Goal: Task Accomplishment & Management: Complete application form

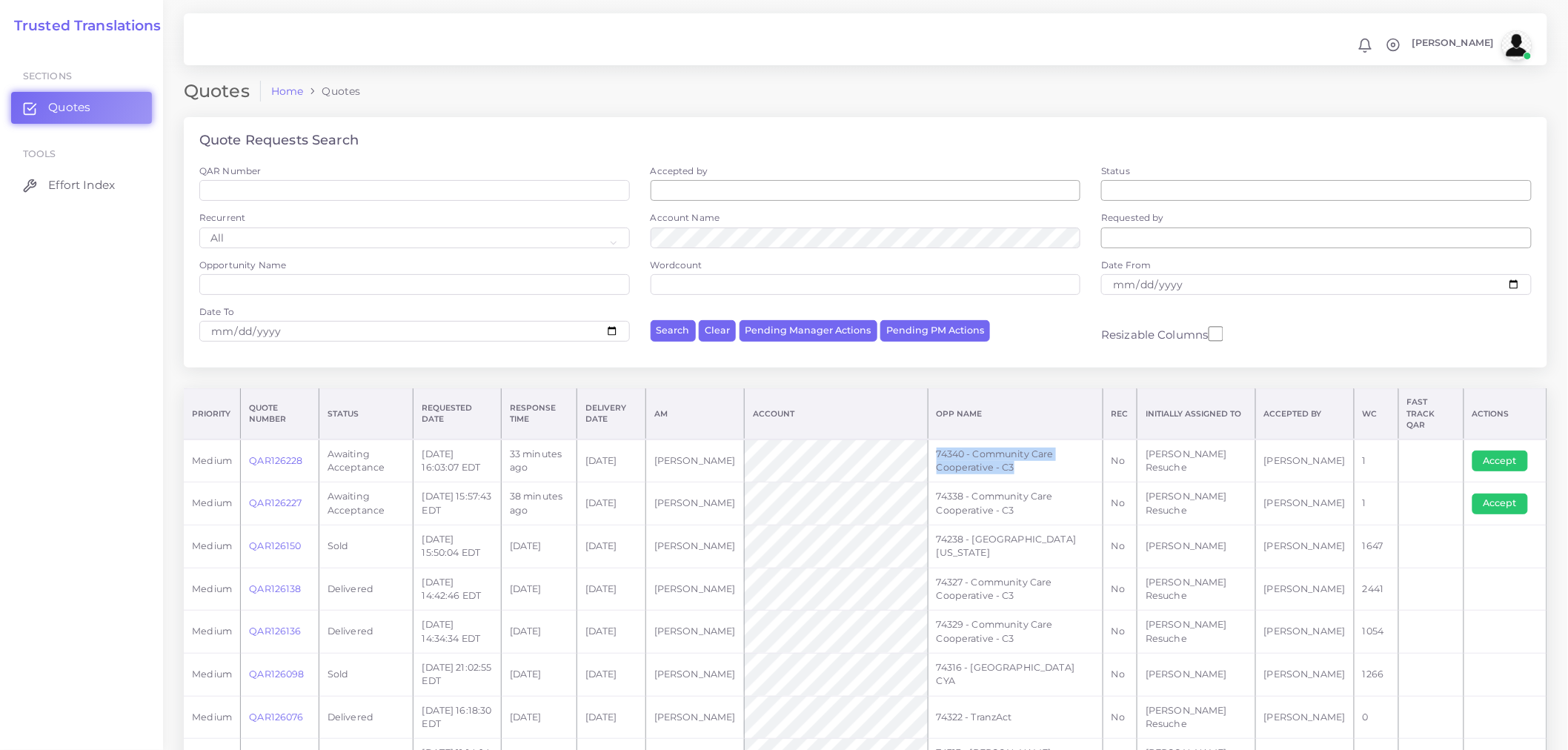
click at [939, 439] on tr "medium QAR126228 Awaiting Acceptance 2025-09-18 16:03:07 EDT 33 minutes ago 202…" at bounding box center [865, 461] width 1363 height 43
click at [999, 454] on td "74340 - Community Care Cooperative - C3" at bounding box center [1015, 461] width 175 height 43
click at [1027, 461] on td "74340 - Community Care Cooperative - C3" at bounding box center [1015, 461] width 175 height 43
click at [1044, 461] on td "74340 - Community Care Cooperative - C3" at bounding box center [1015, 461] width 175 height 43
drag, startPoint x: 1037, startPoint y: 460, endPoint x: 958, endPoint y: 436, distance: 82.6
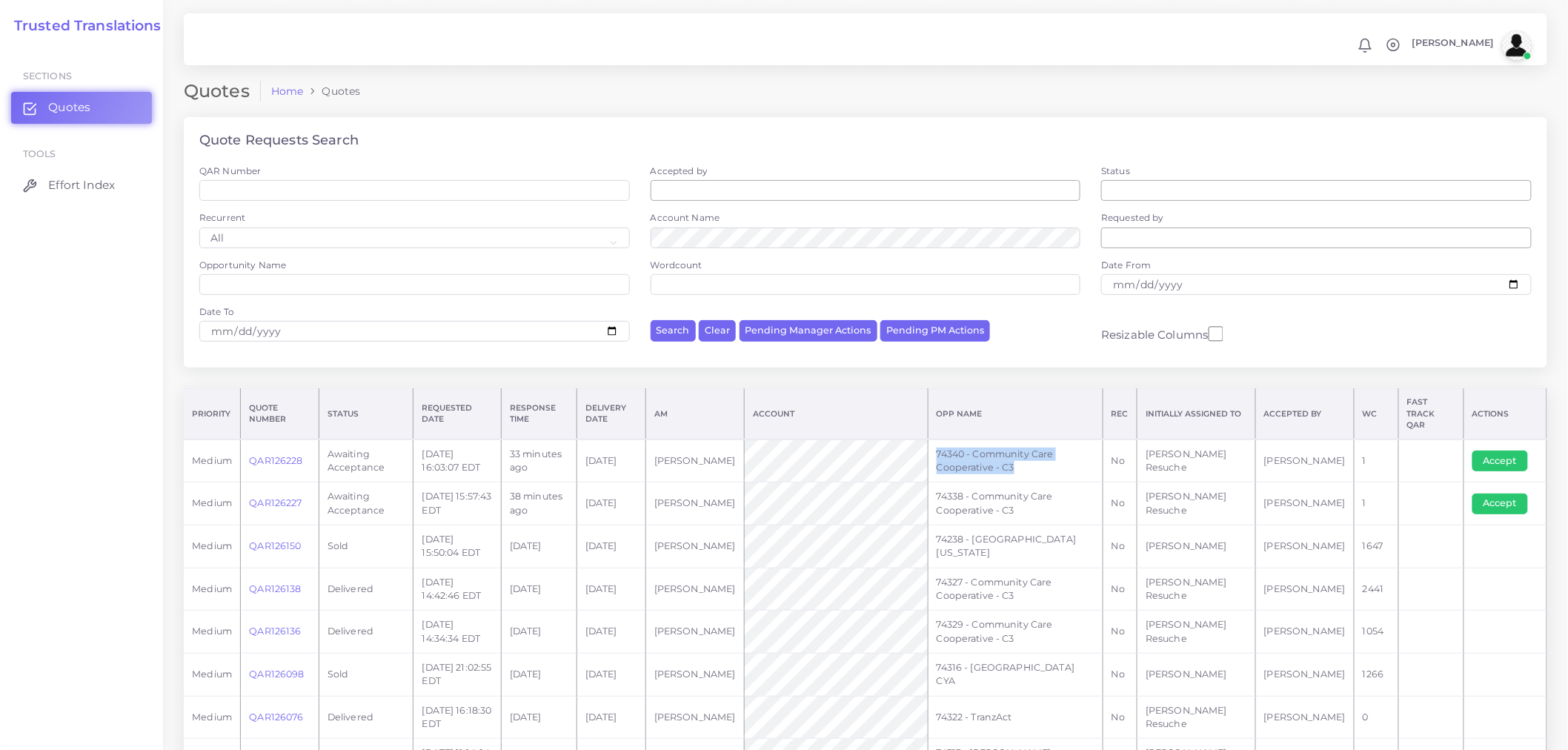
click at [958, 439] on td "74340 - Community Care Cooperative - C3" at bounding box center [1015, 461] width 175 height 43
copy td "74340 - Community Care Cooperative - C3"
click at [1510, 452] on button "Accept" at bounding box center [1499, 461] width 56 height 21
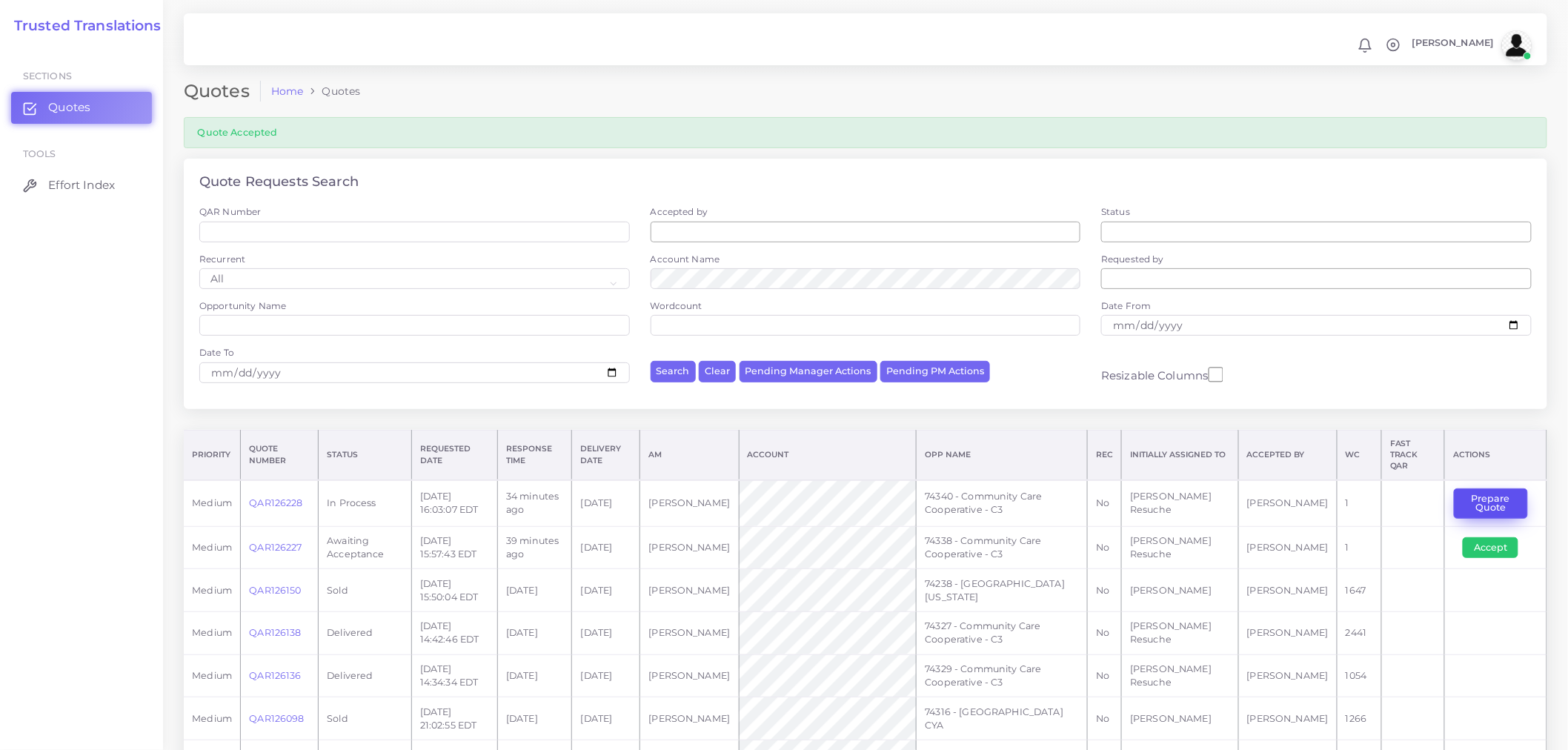
click at [1507, 495] on button "Prepare Quote" at bounding box center [1490, 503] width 74 height 30
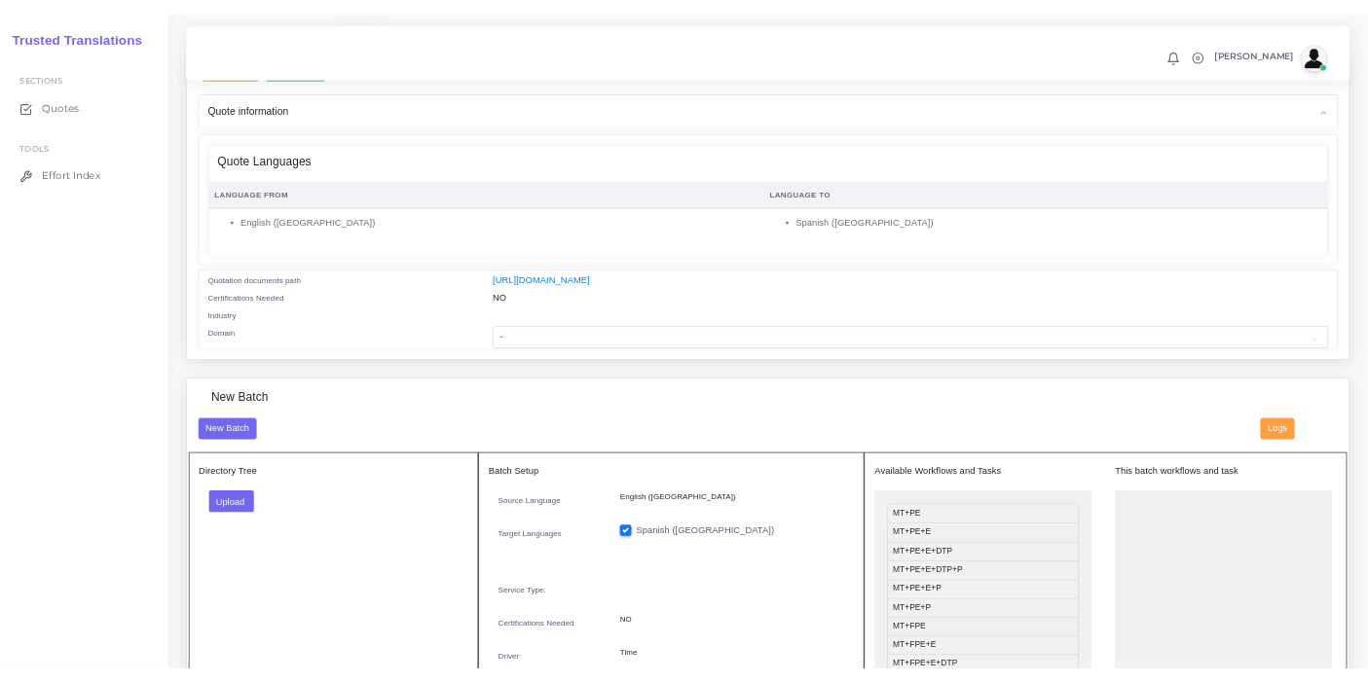
scroll to position [216, 0]
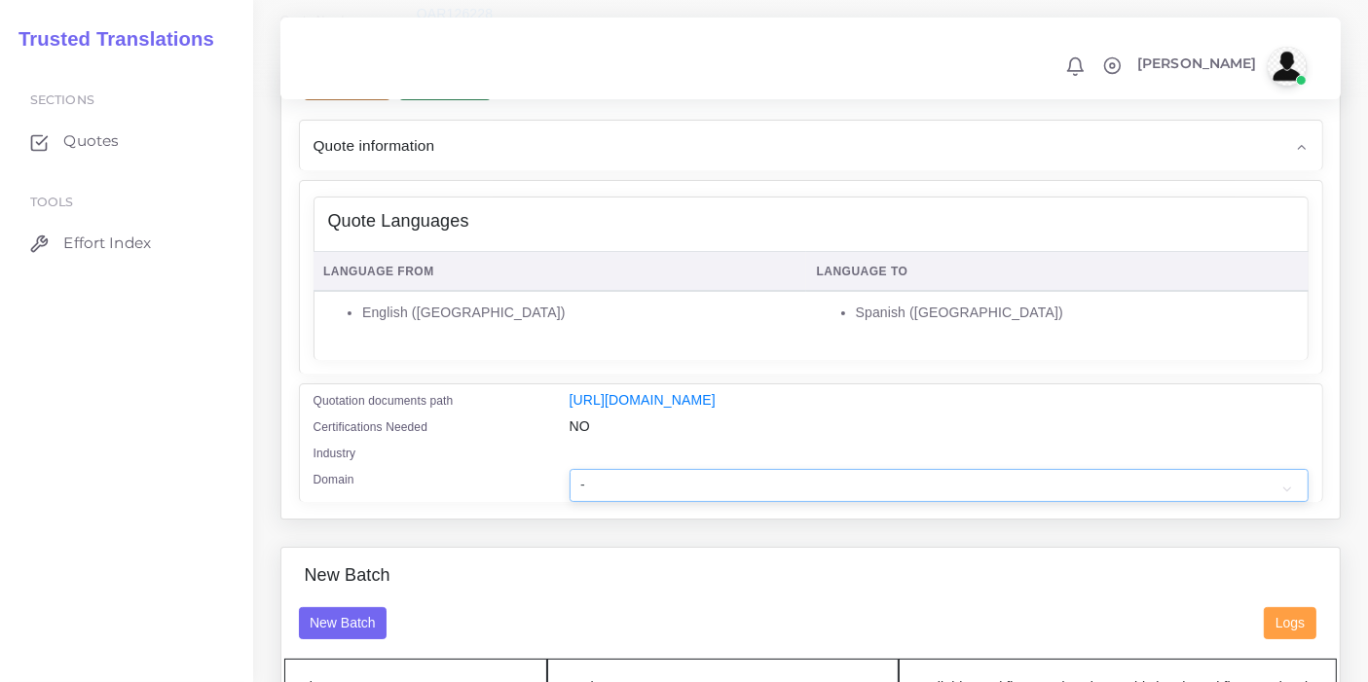
click at [617, 494] on select "- Advertising and Media Agriculture, Forestry and Fishing Architecture, Buildin…" at bounding box center [938, 485] width 739 height 33
select select "Healthcare and Health Sciences"
click at [569, 481] on select "- Advertising and Media Agriculture, Forestry and Fishing Architecture, Buildin…" at bounding box center [938, 485] width 739 height 33
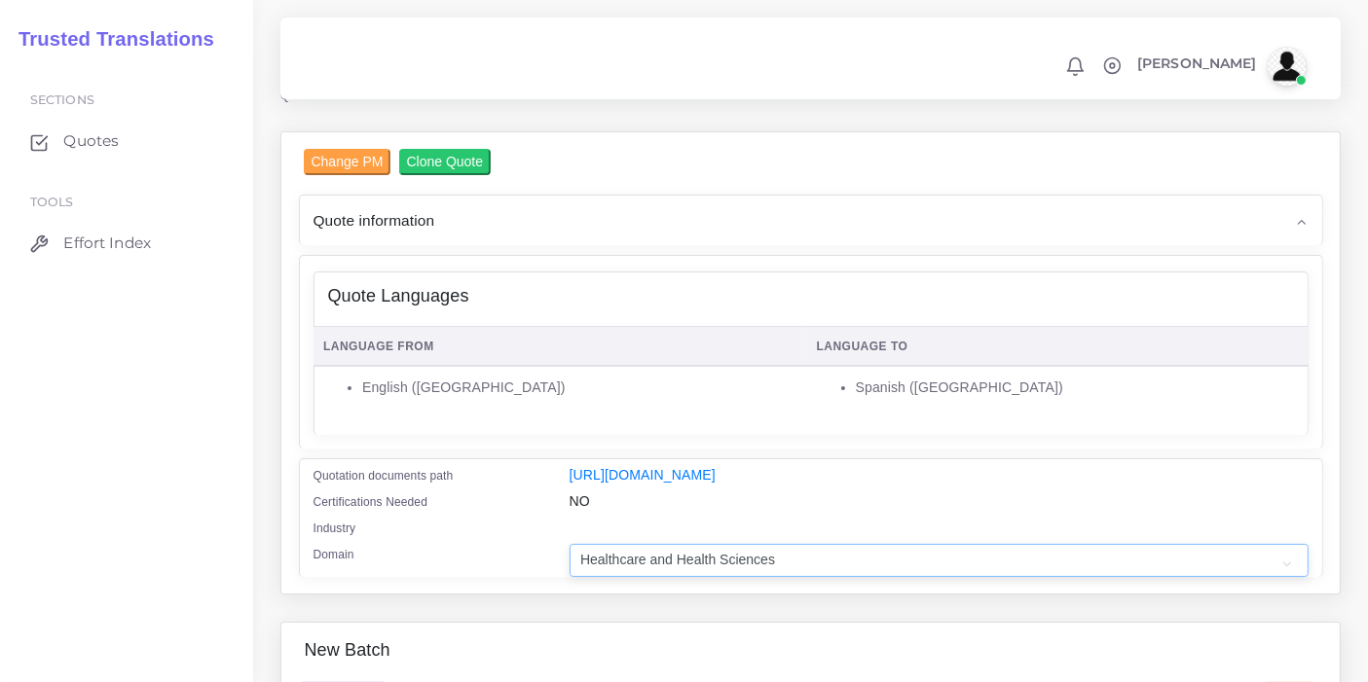
scroll to position [108, 0]
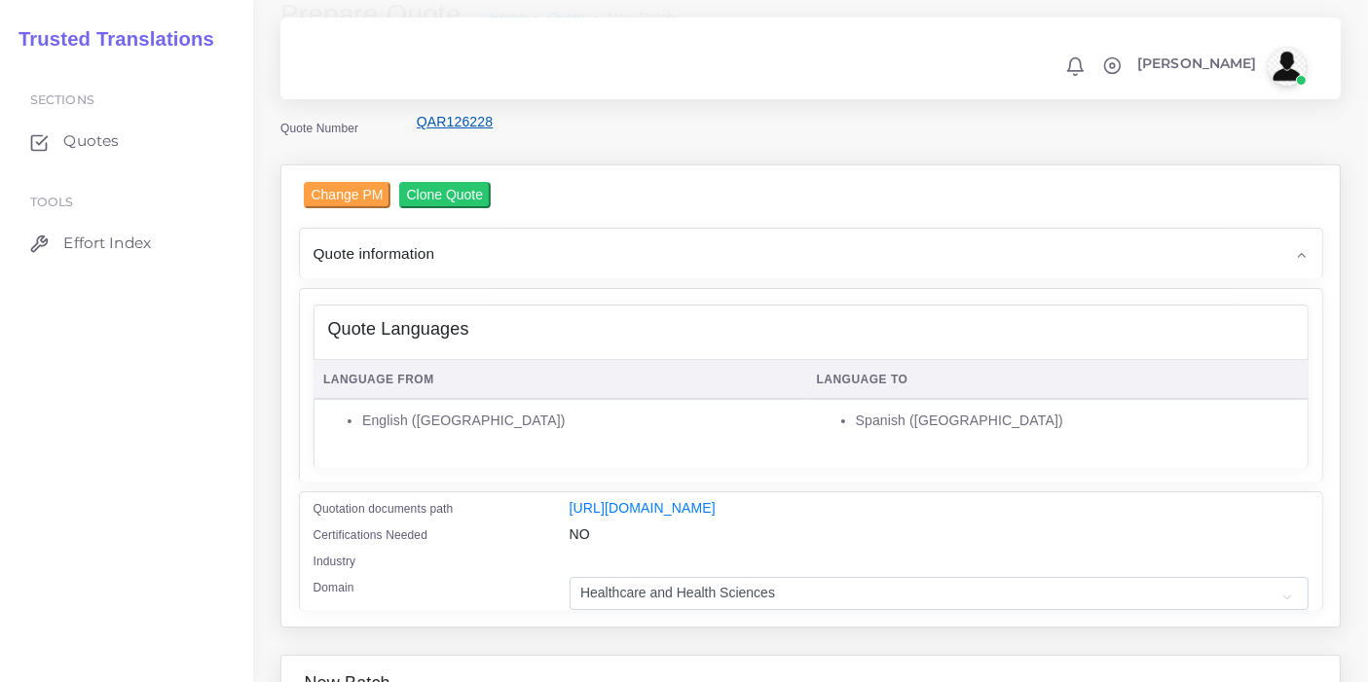
click at [439, 124] on link "QAR126228" at bounding box center [455, 122] width 76 height 16
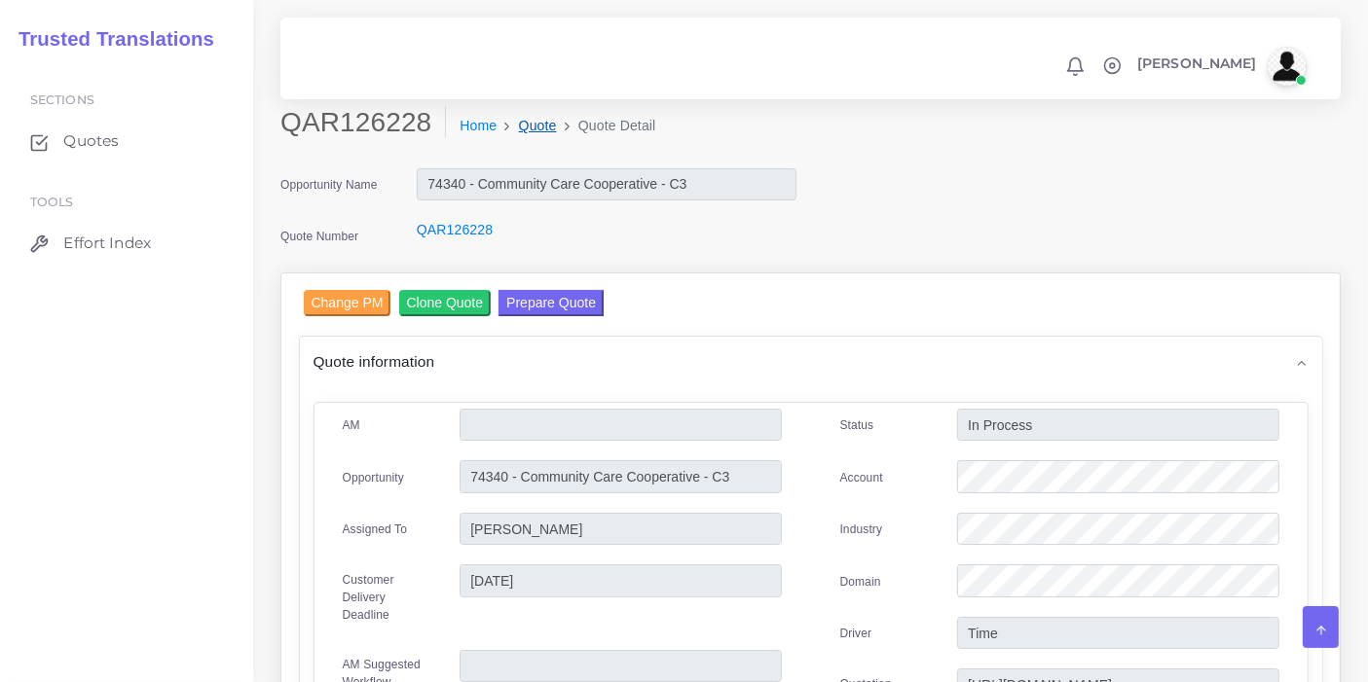
click at [520, 121] on link "Quote" at bounding box center [538, 126] width 38 height 20
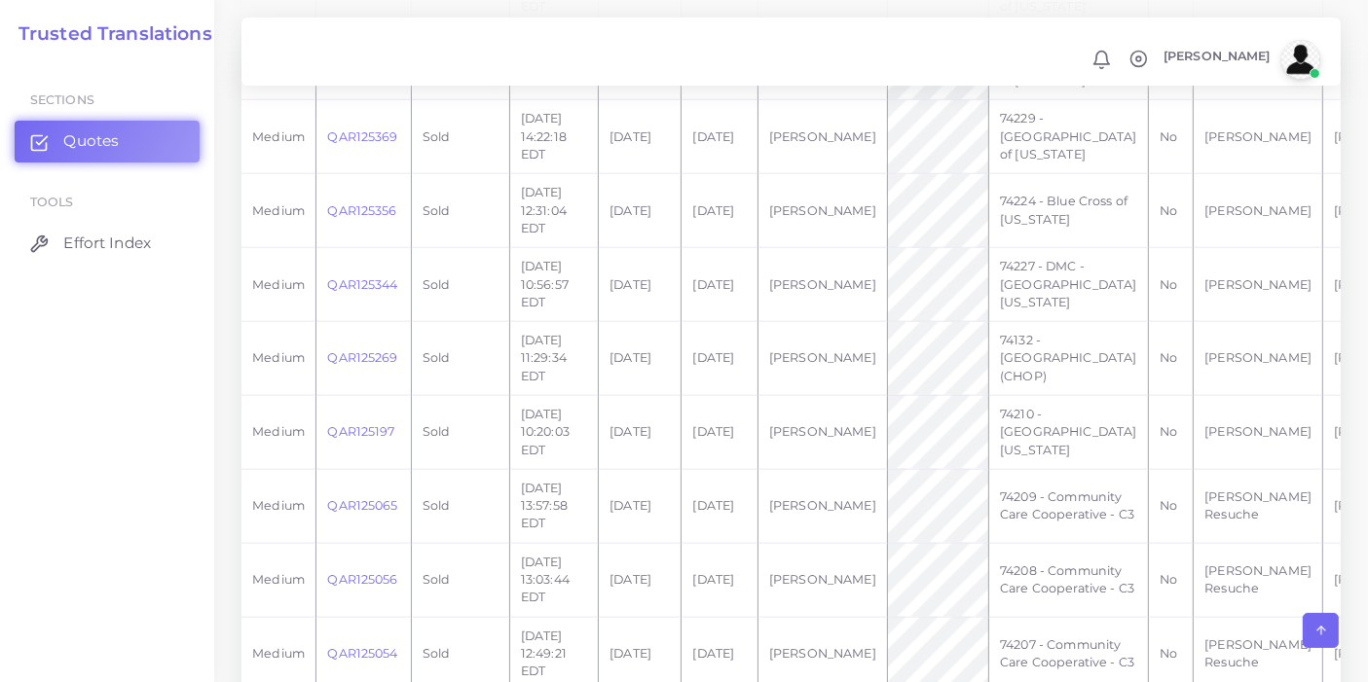
scroll to position [1734, 0]
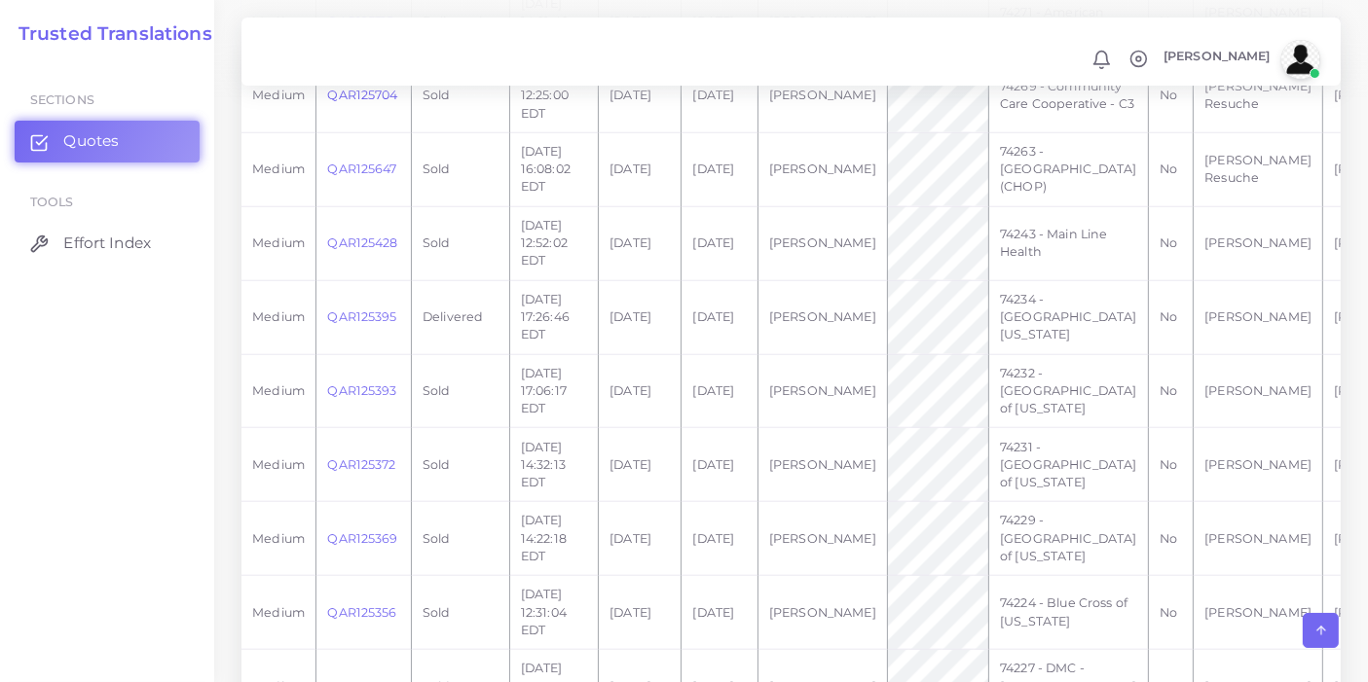
click at [353, 102] on link "QAR125704" at bounding box center [362, 95] width 70 height 15
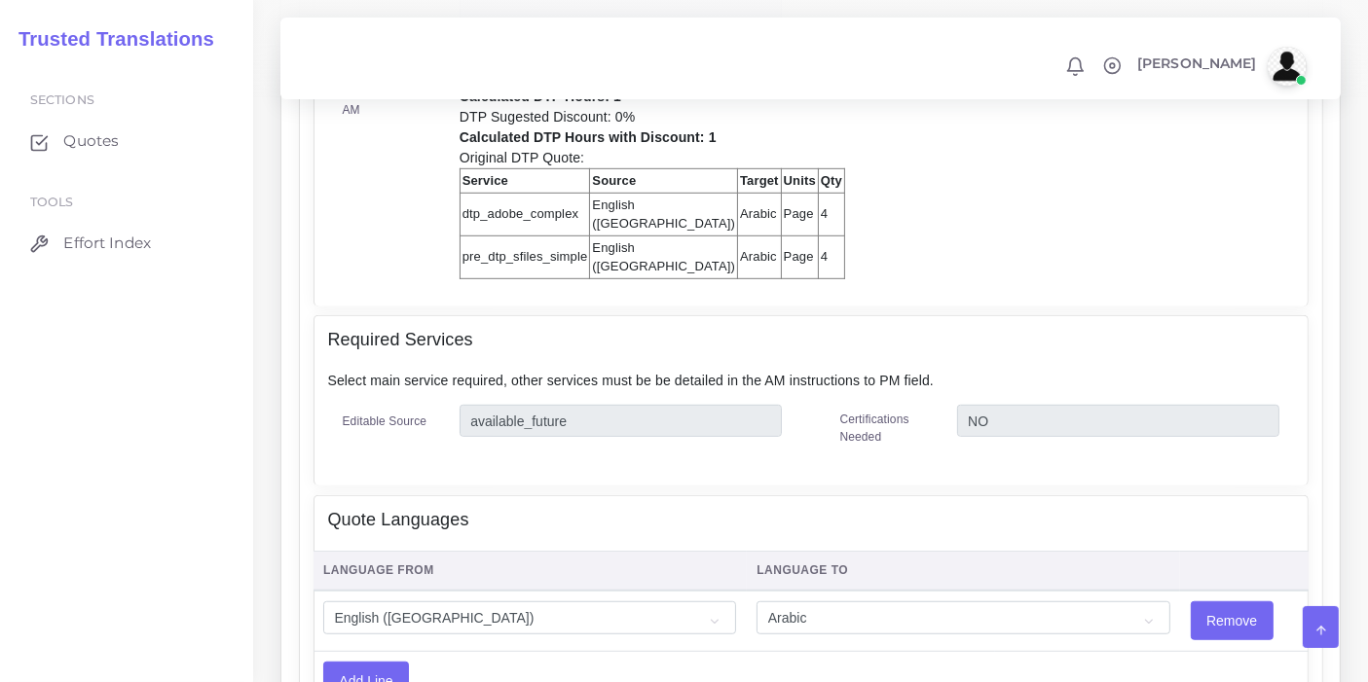
scroll to position [1146, 0]
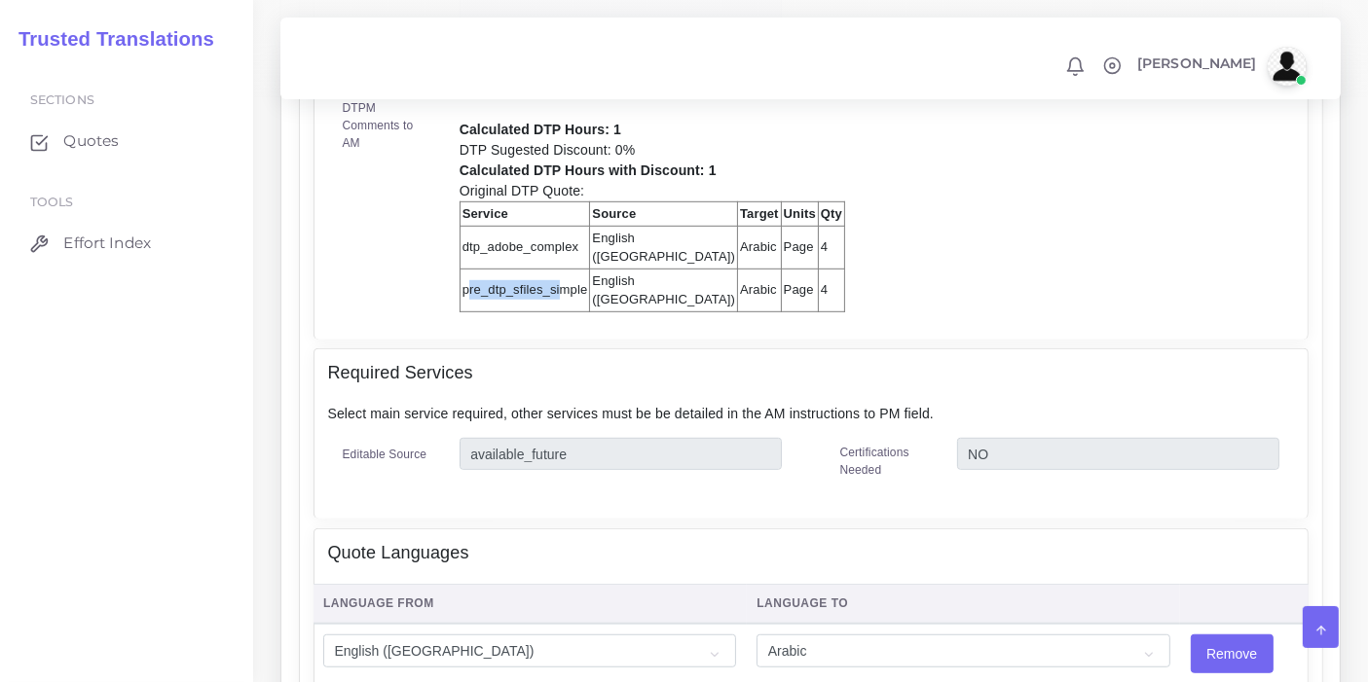
drag, startPoint x: 464, startPoint y: 263, endPoint x: 556, endPoint y: 269, distance: 91.7
click at [556, 269] on td "pre_dtp_sfiles_simple" at bounding box center [524, 290] width 130 height 43
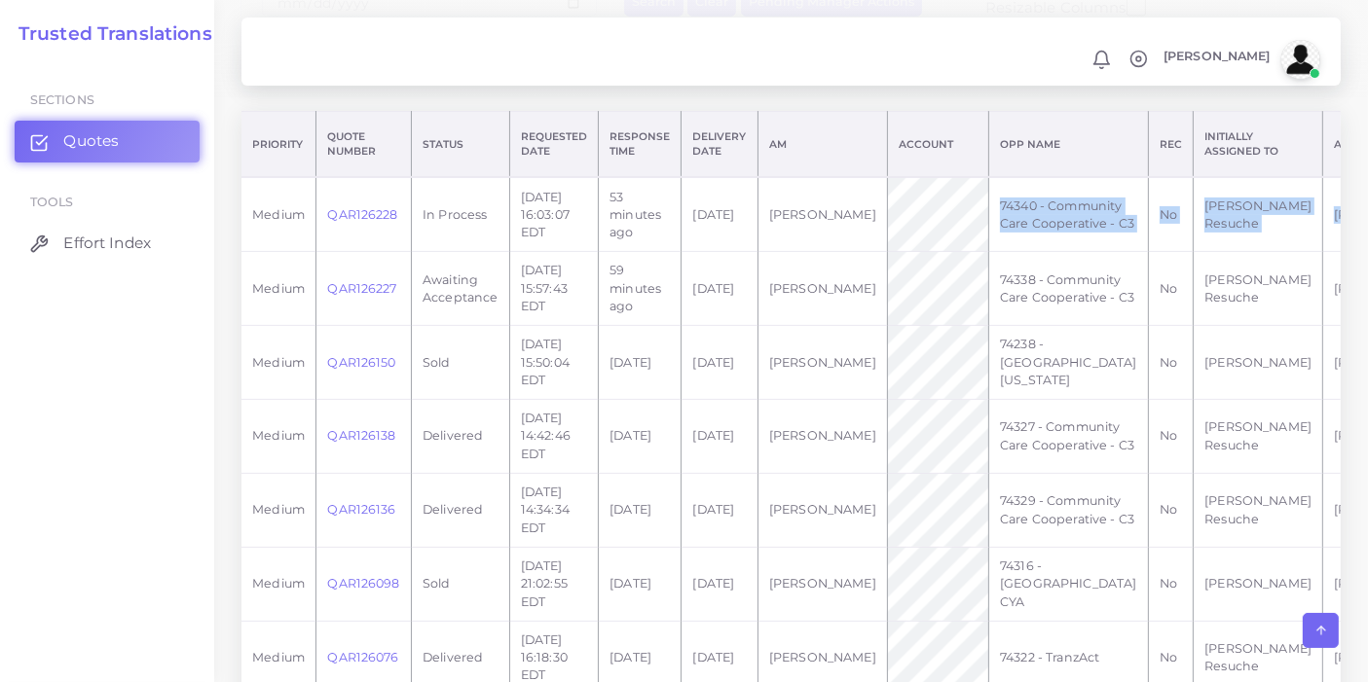
scroll to position [0, 130]
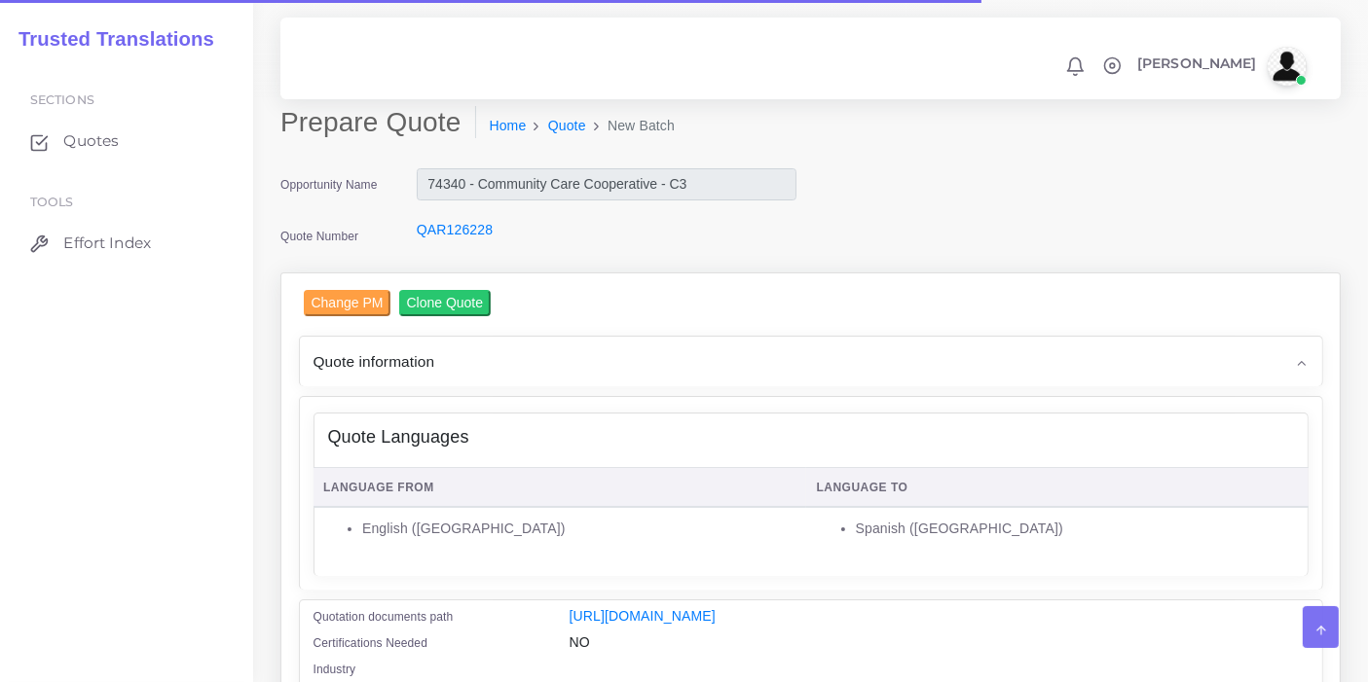
scroll to position [432, 0]
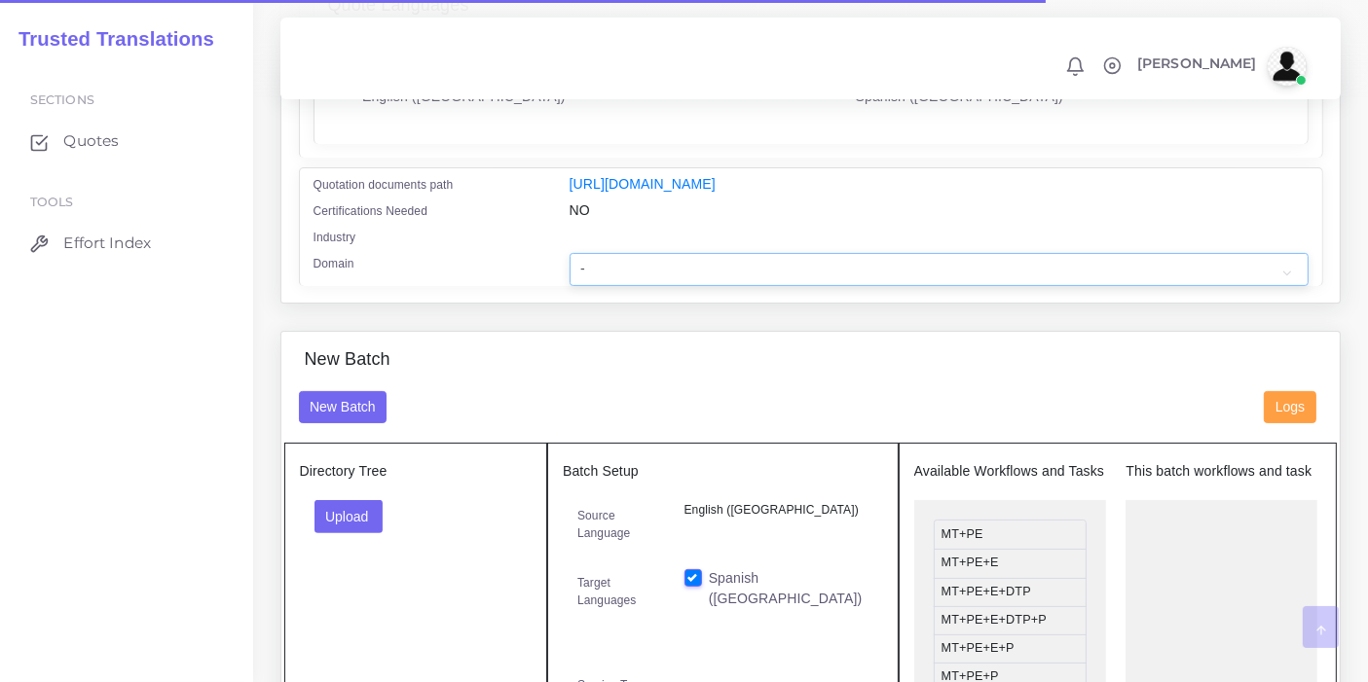
click at [809, 285] on select "- Advertising and Media Agriculture, Forestry and Fishing Architecture, Buildin…" at bounding box center [938, 269] width 739 height 33
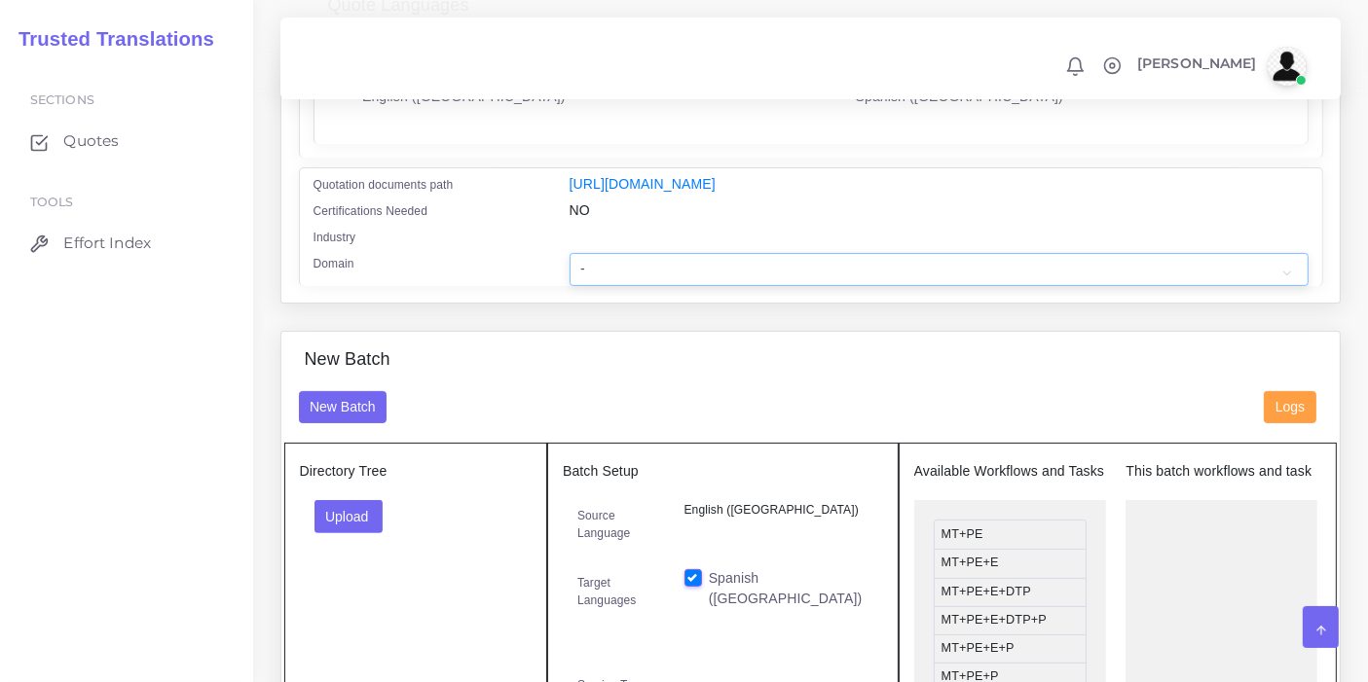
select select "Healthcare and Health Sciences"
click at [569, 265] on select "- Advertising and Media Agriculture, Forestry and Fishing Architecture, Buildin…" at bounding box center [938, 269] width 739 height 33
click at [472, 404] on div "New Batch" at bounding box center [767, 407] width 966 height 33
click at [342, 545] on div "Upload Folder Files un/check all" at bounding box center [416, 523] width 233 height 47
click at [349, 532] on button "Upload" at bounding box center [348, 516] width 69 height 33
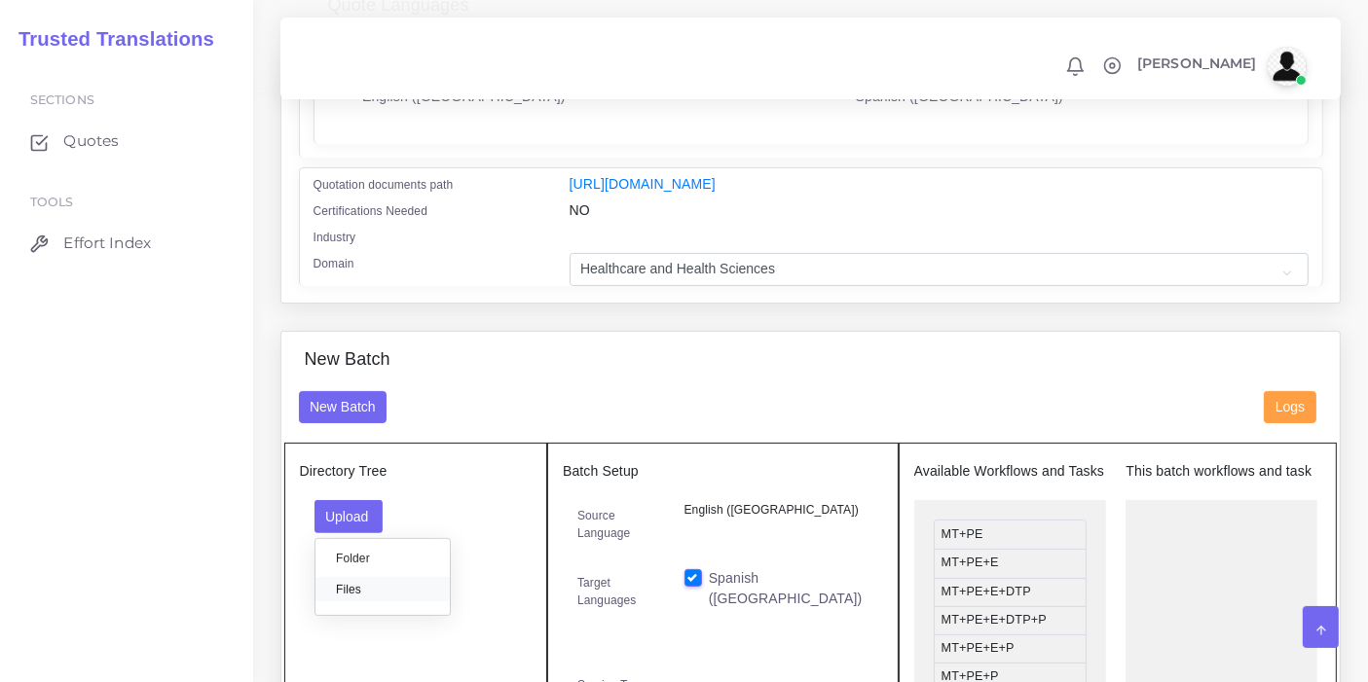
click at [388, 597] on label "Files" at bounding box center [382, 589] width 134 height 24
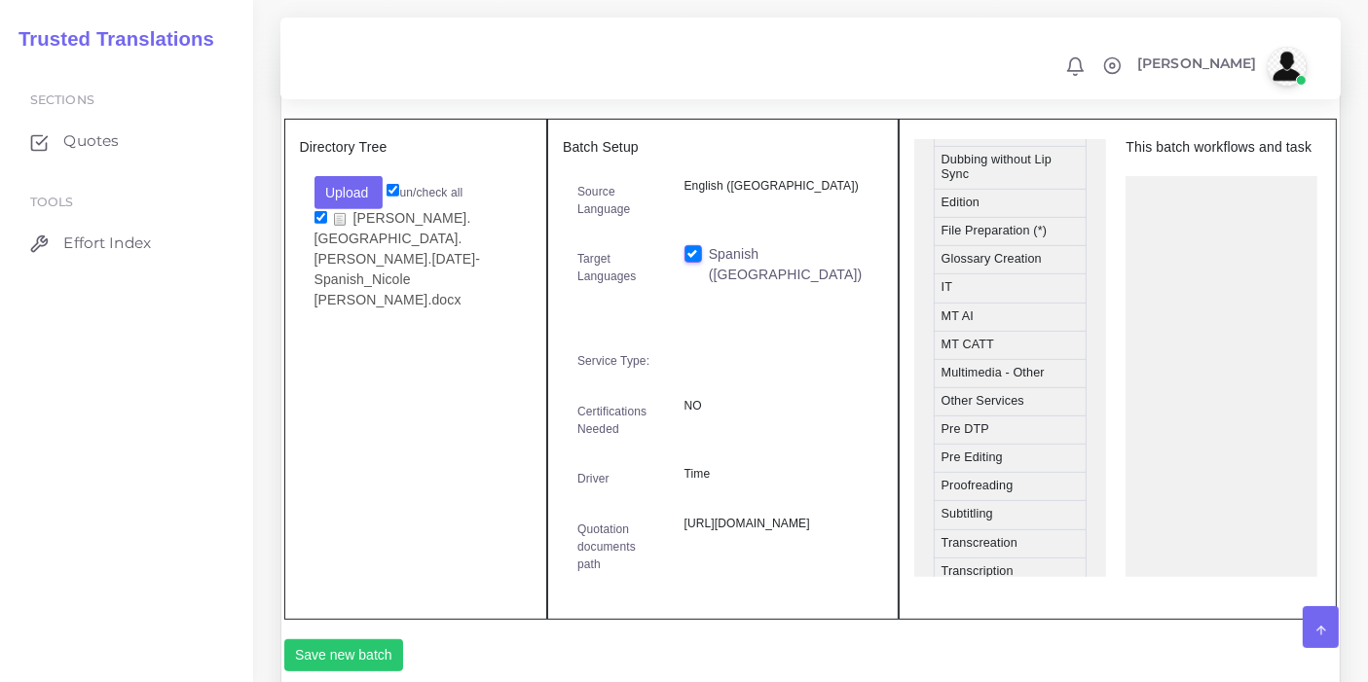
scroll to position [996, 0]
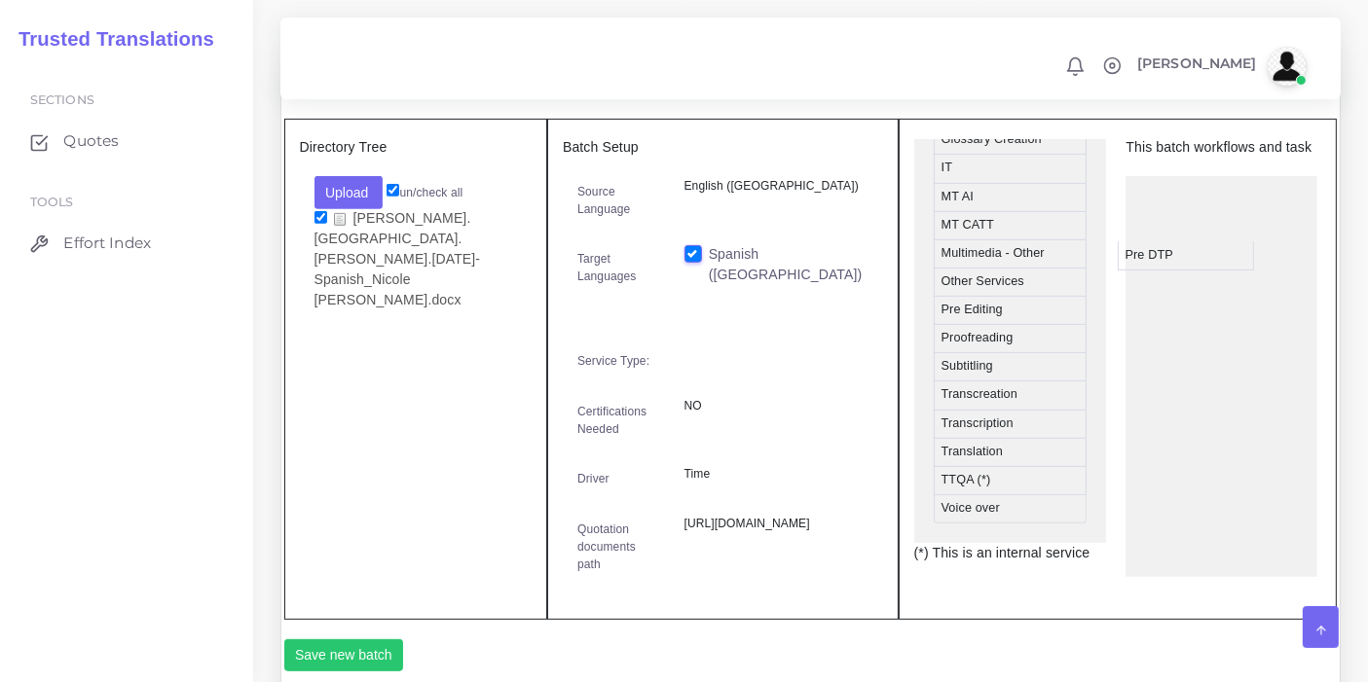
drag, startPoint x: 1015, startPoint y: 293, endPoint x: 1199, endPoint y: 265, distance: 186.1
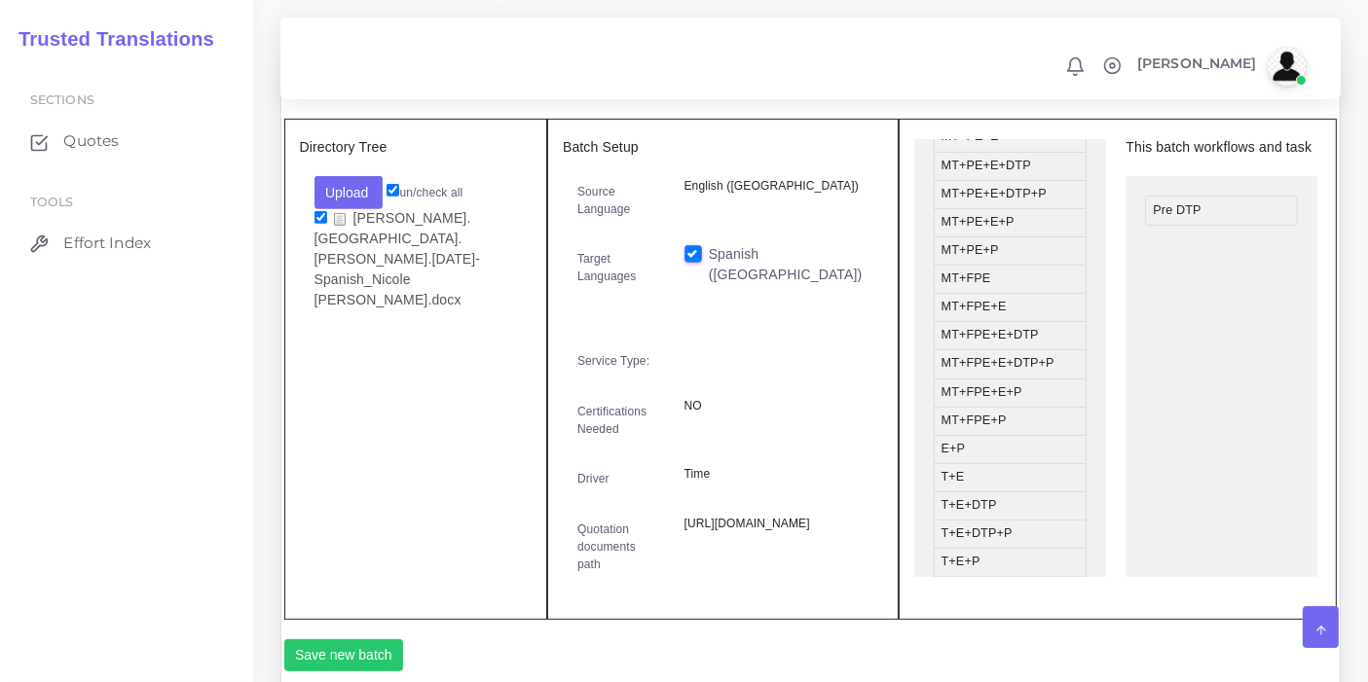
scroll to position [0, 0]
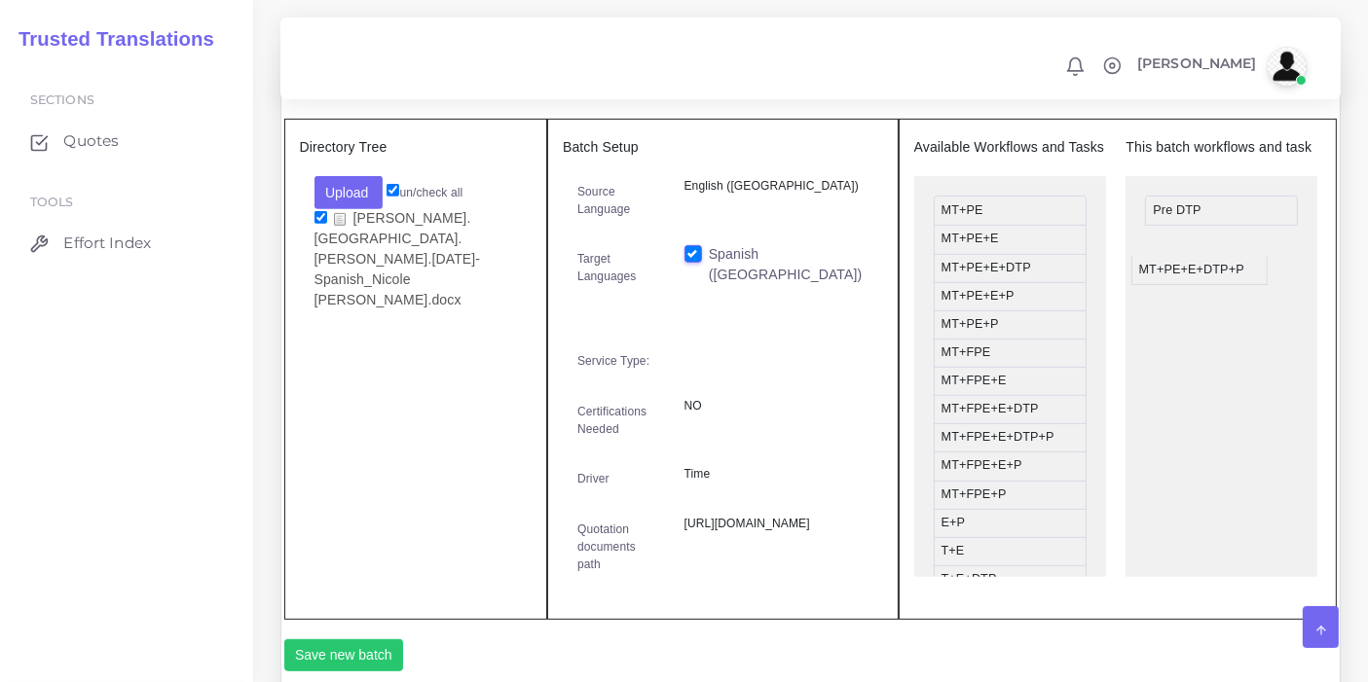
drag, startPoint x: 1006, startPoint y: 322, endPoint x: 1204, endPoint y: 282, distance: 201.6
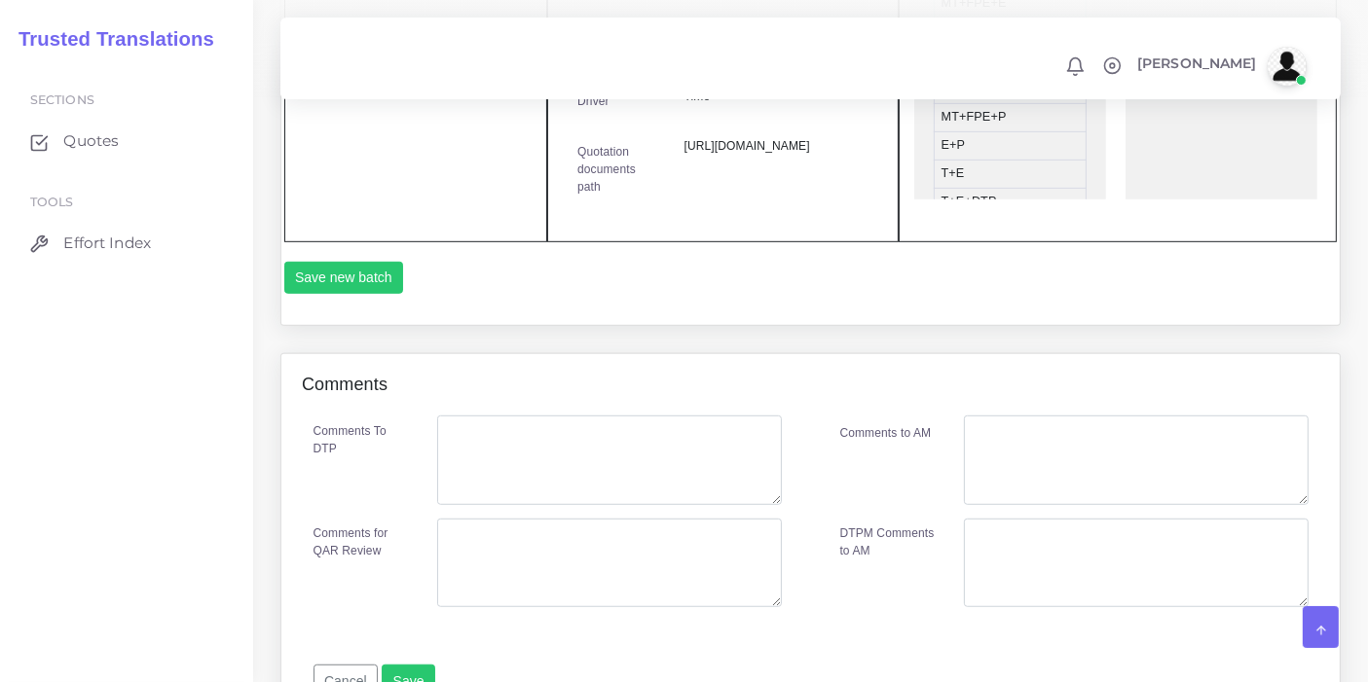
scroll to position [1298, 0]
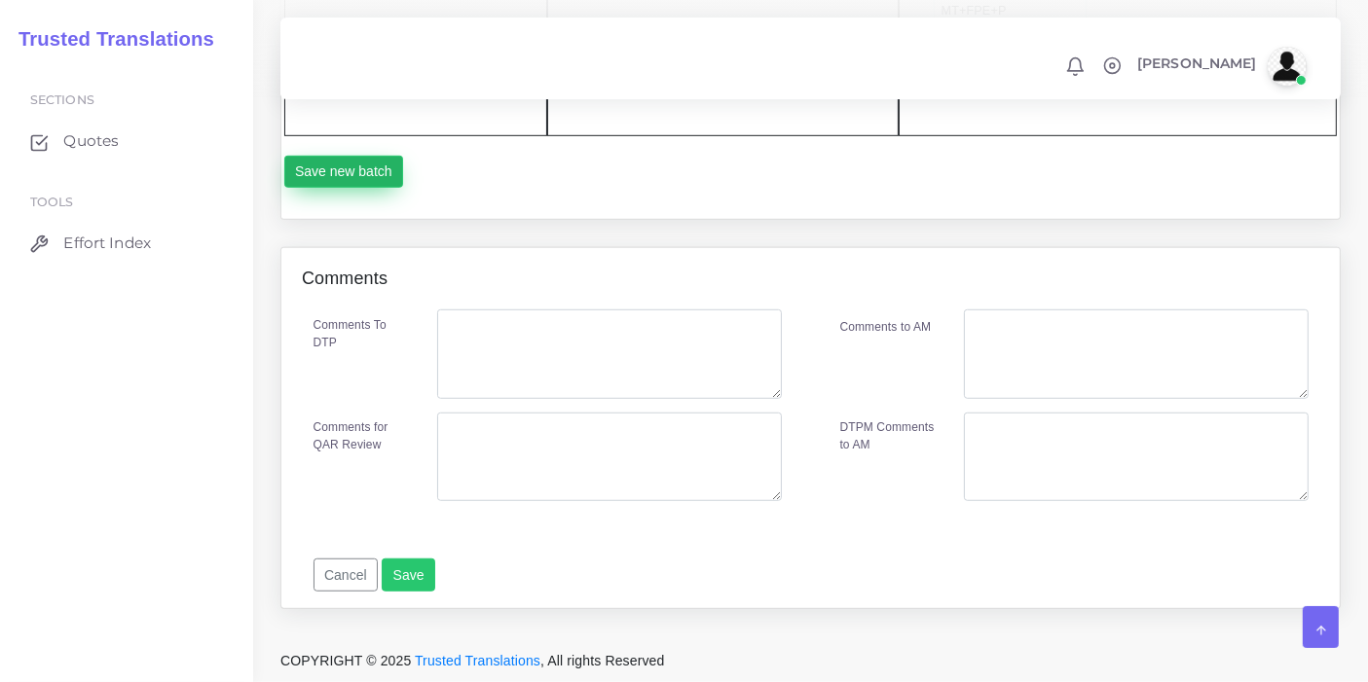
click at [354, 189] on button "Save new batch" at bounding box center [344, 172] width 120 height 33
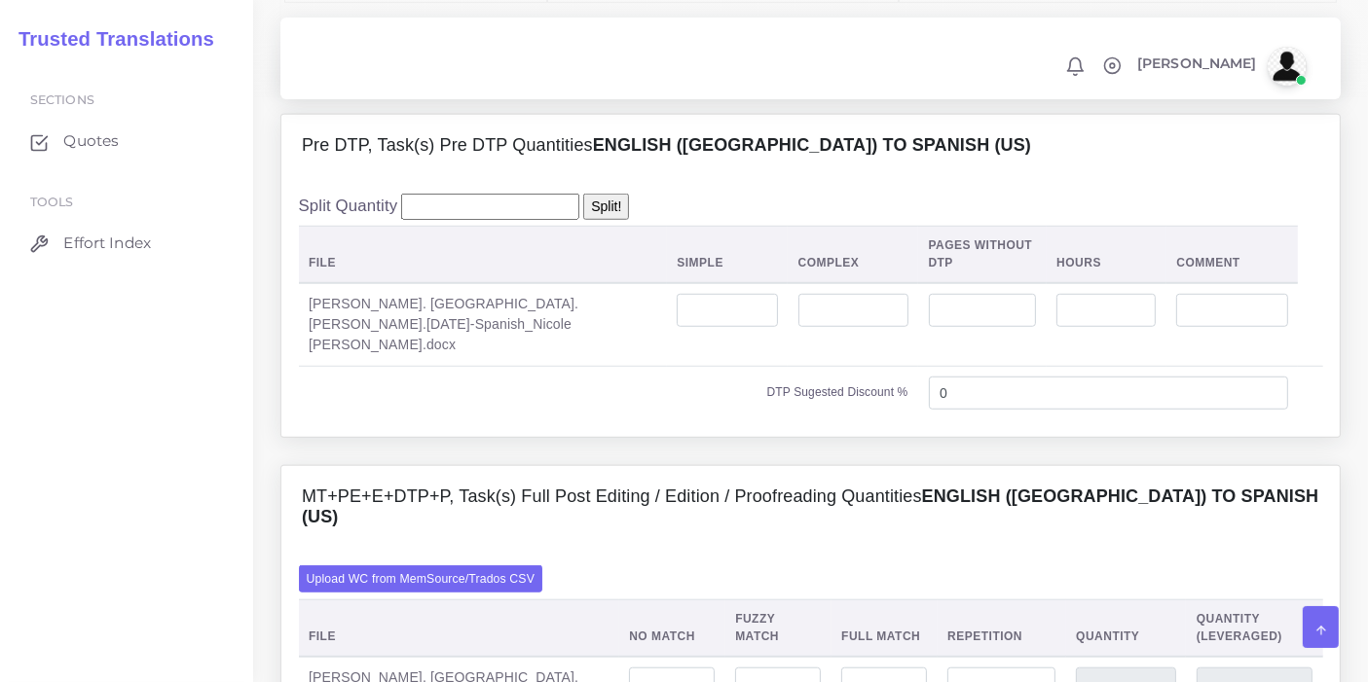
scroll to position [1406, 0]
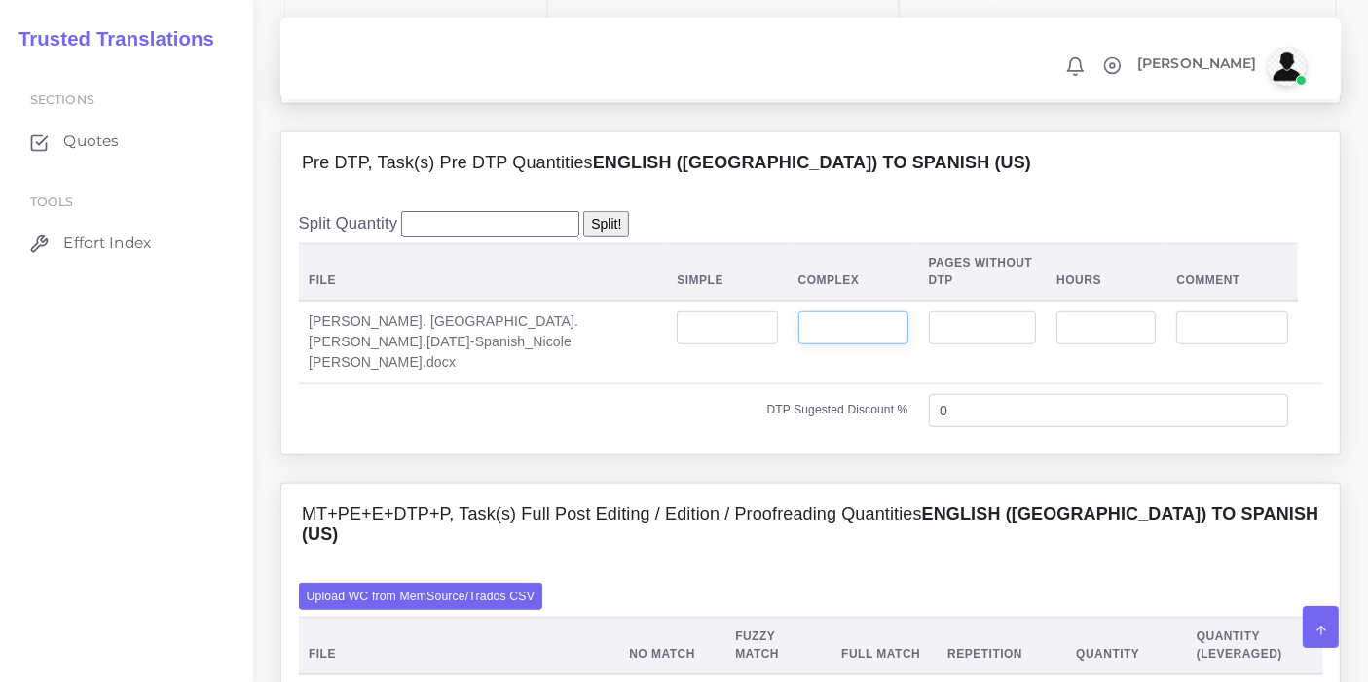
click at [801, 345] on input "number" at bounding box center [853, 327] width 110 height 33
click at [677, 345] on input "number" at bounding box center [727, 327] width 100 height 33
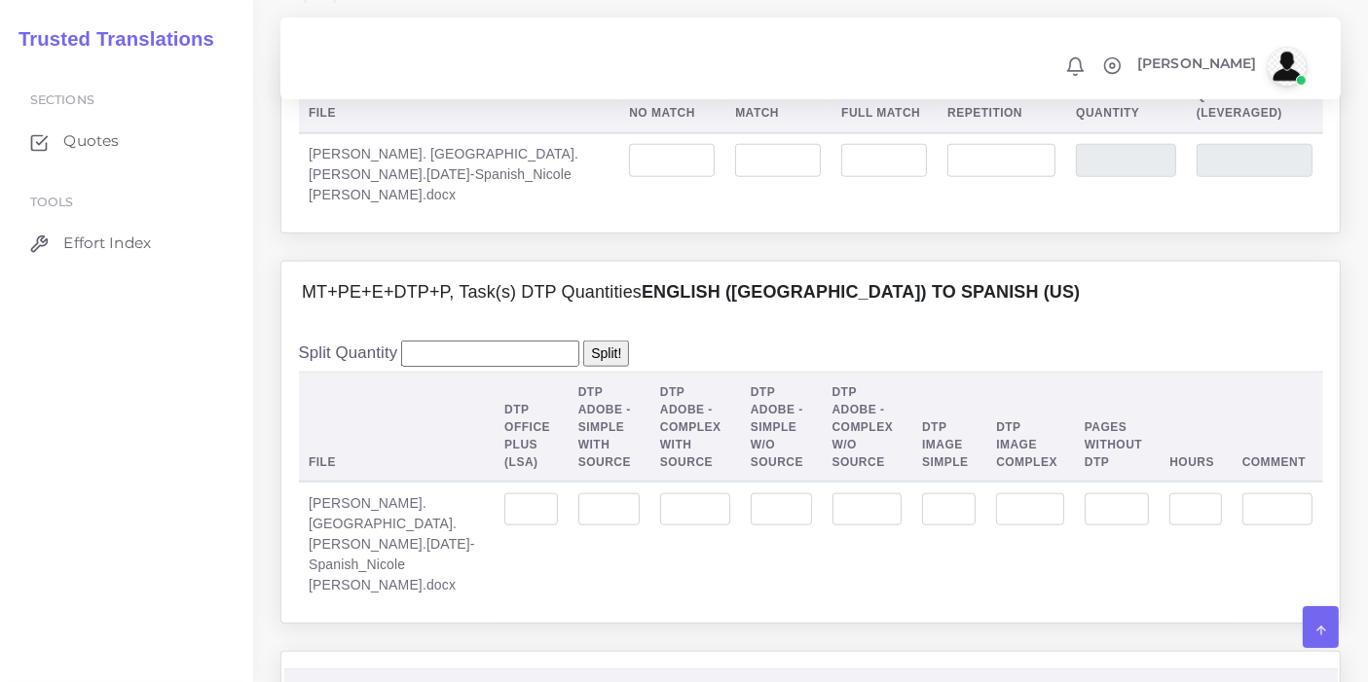
scroll to position [1730, 0]
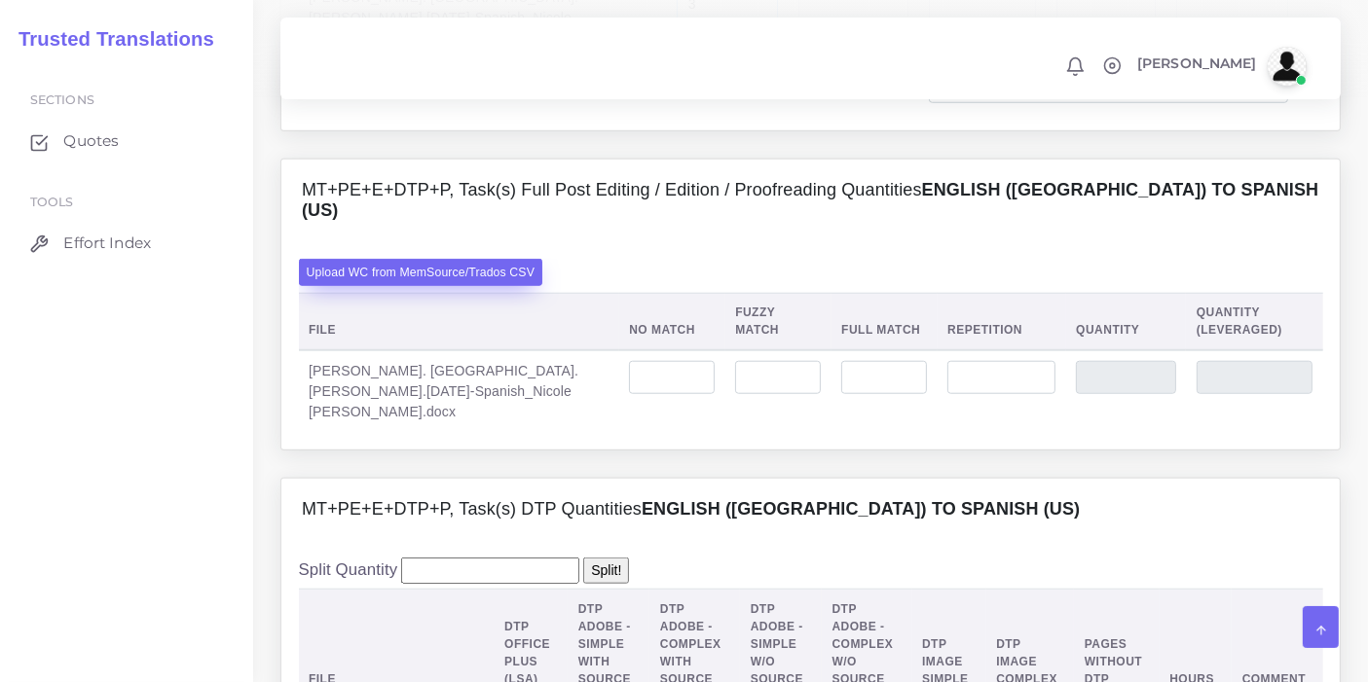
type input "3"
click at [487, 285] on label "Upload WC from MemSource/Trados CSV" at bounding box center [421, 272] width 244 height 26
click at [0, 0] on input "Upload WC from MemSource/Trados CSV" at bounding box center [0, 0] width 0 height 0
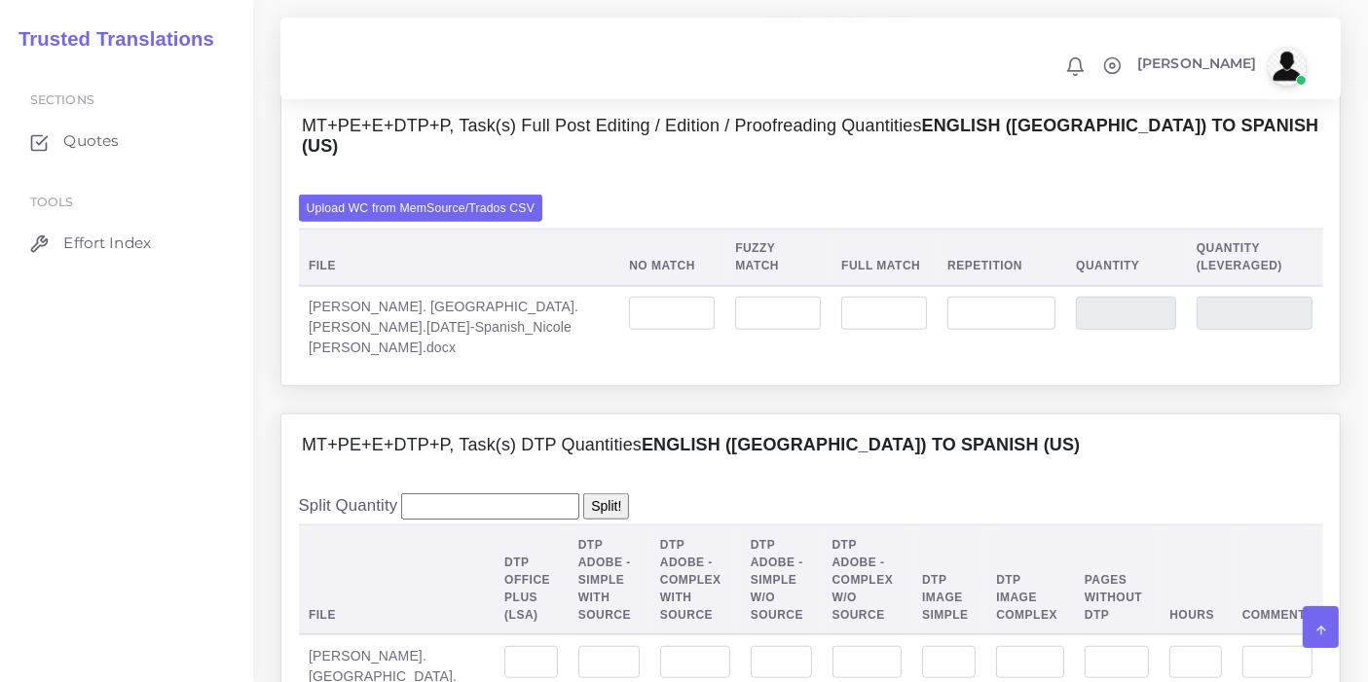
scroll to position [1838, 0]
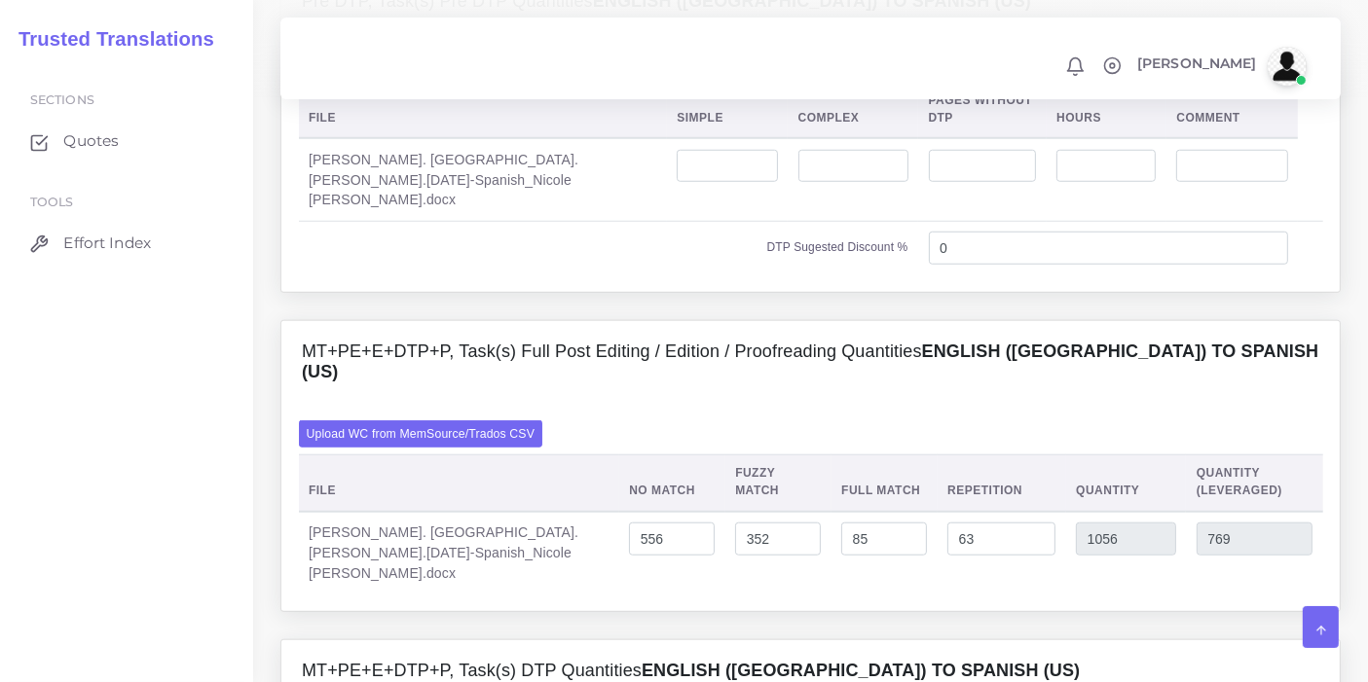
scroll to position [1514, 0]
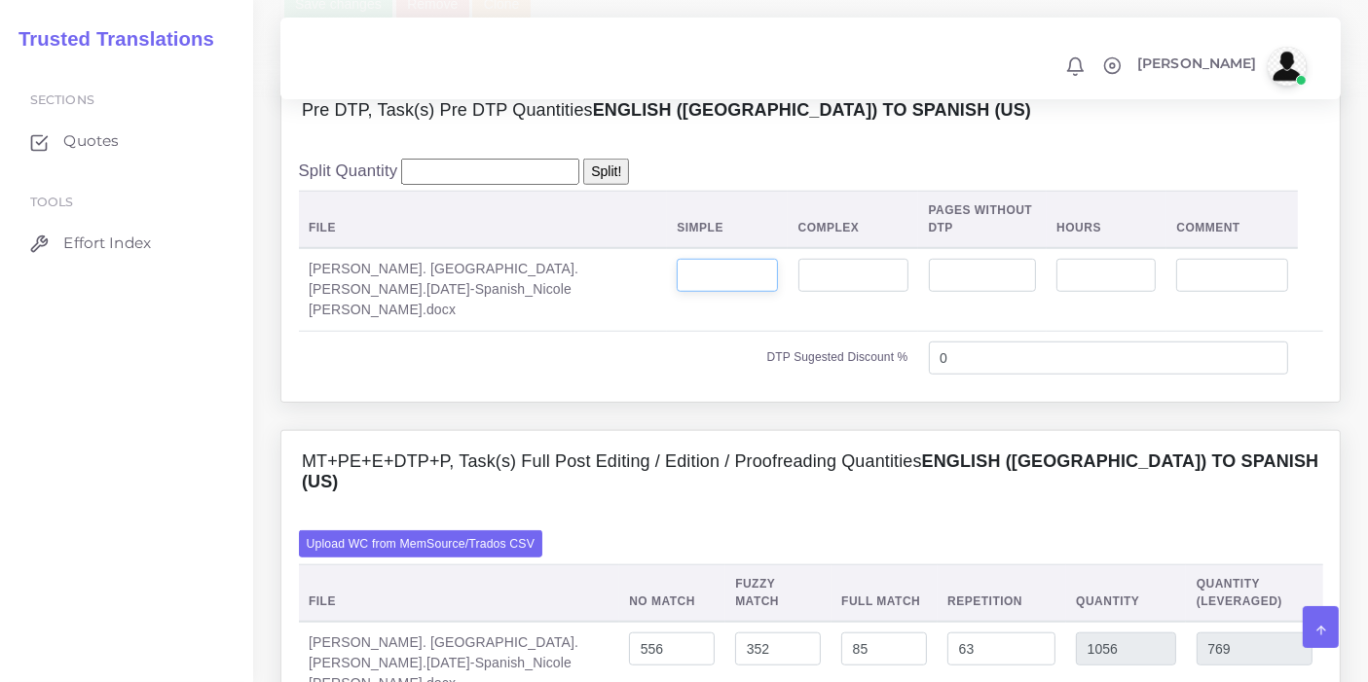
click at [677, 292] on input "number" at bounding box center [727, 275] width 100 height 33
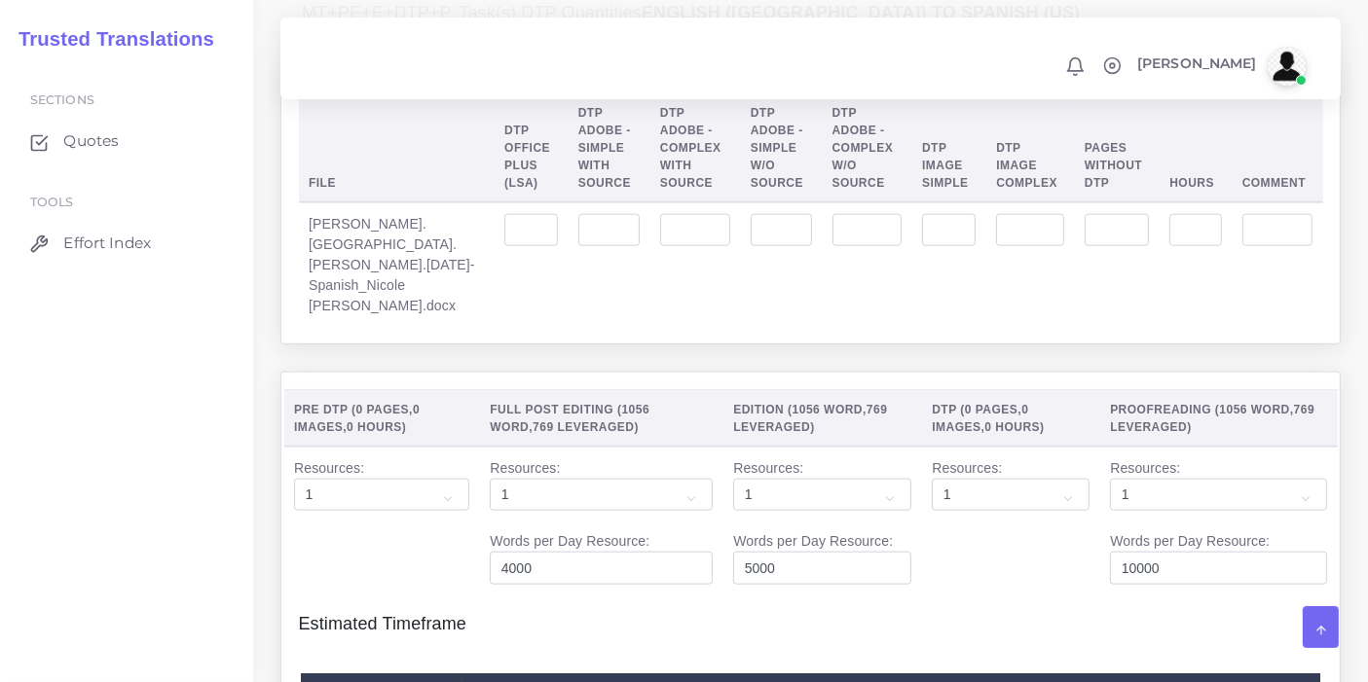
scroll to position [2163, 0]
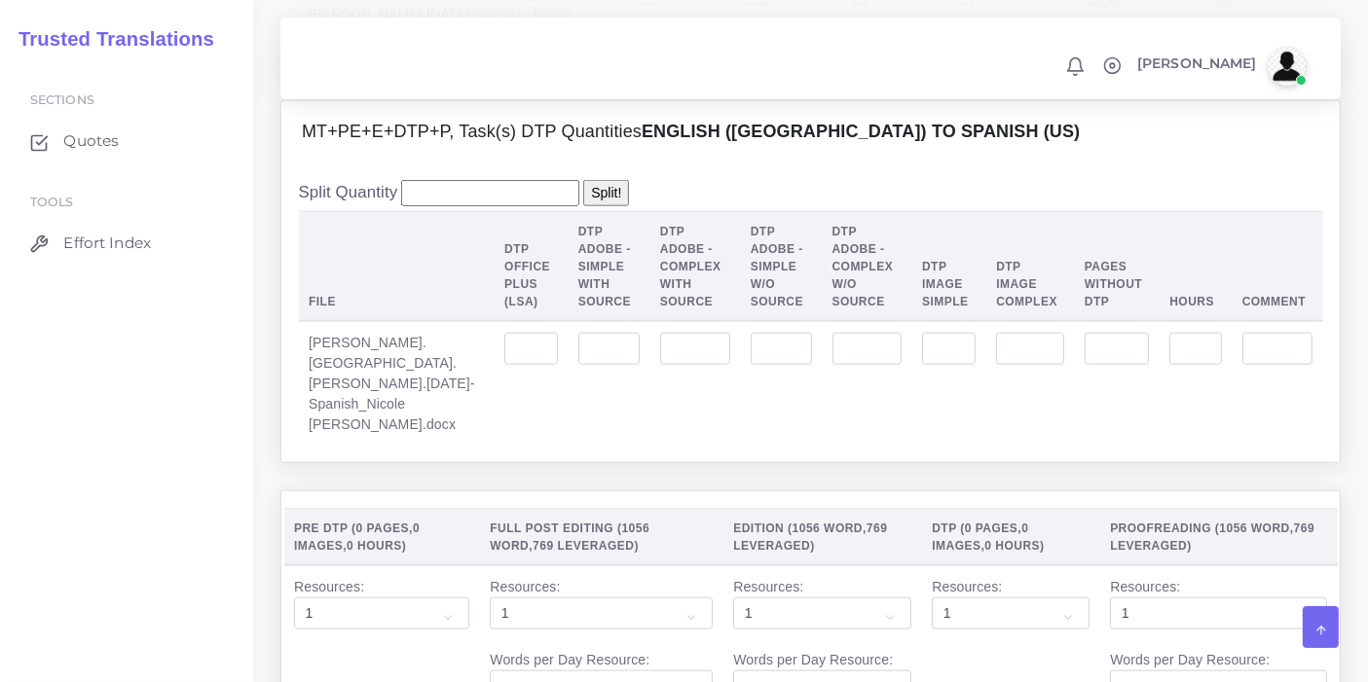
type input "3"
click at [504, 360] on input "number" at bounding box center [531, 349] width 54 height 33
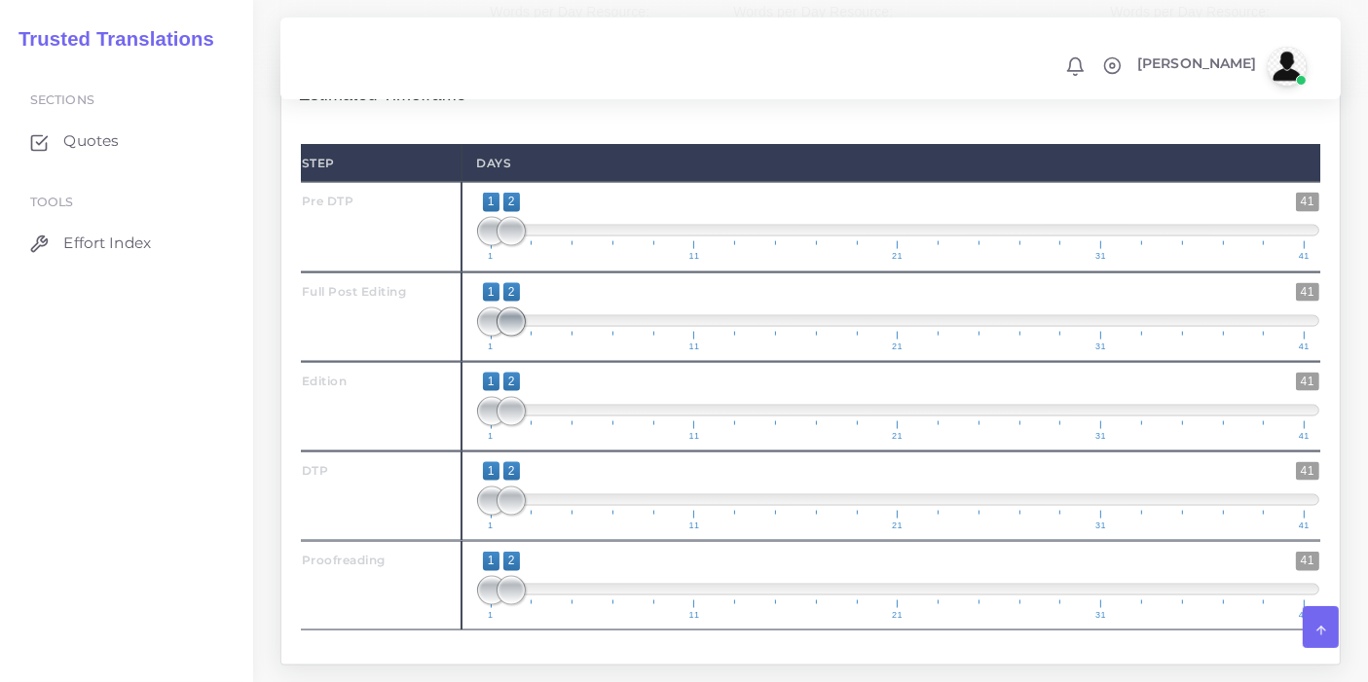
type input "3"
drag, startPoint x: 507, startPoint y: 303, endPoint x: 528, endPoint y: 304, distance: 20.5
click at [528, 308] on span at bounding box center [531, 322] width 29 height 29
type input "2;3"
drag, startPoint x: 481, startPoint y: 315, endPoint x: 503, endPoint y: 315, distance: 22.4
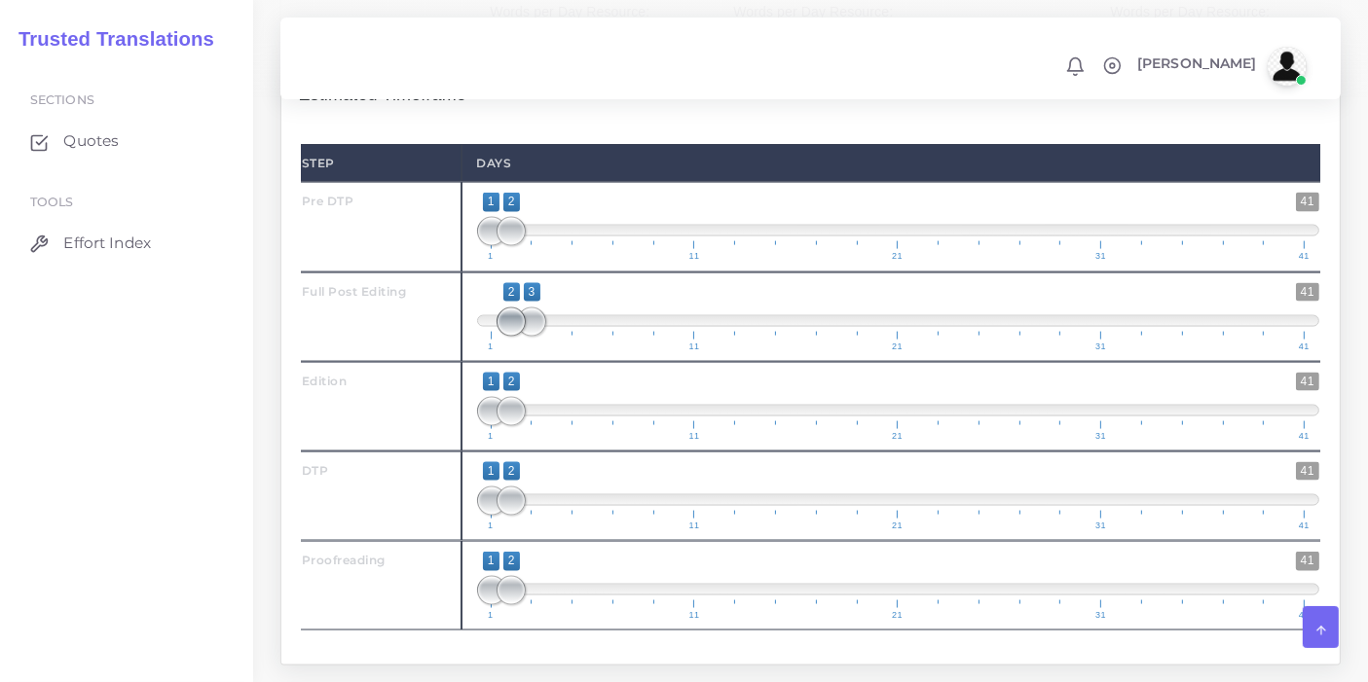
click at [503, 315] on span at bounding box center [510, 322] width 29 height 29
drag, startPoint x: 514, startPoint y: 409, endPoint x: 556, endPoint y: 398, distance: 43.2
click at [556, 398] on span at bounding box center [551, 411] width 29 height 29
type input "3;4"
drag, startPoint x: 485, startPoint y: 401, endPoint x: 526, endPoint y: 401, distance: 40.9
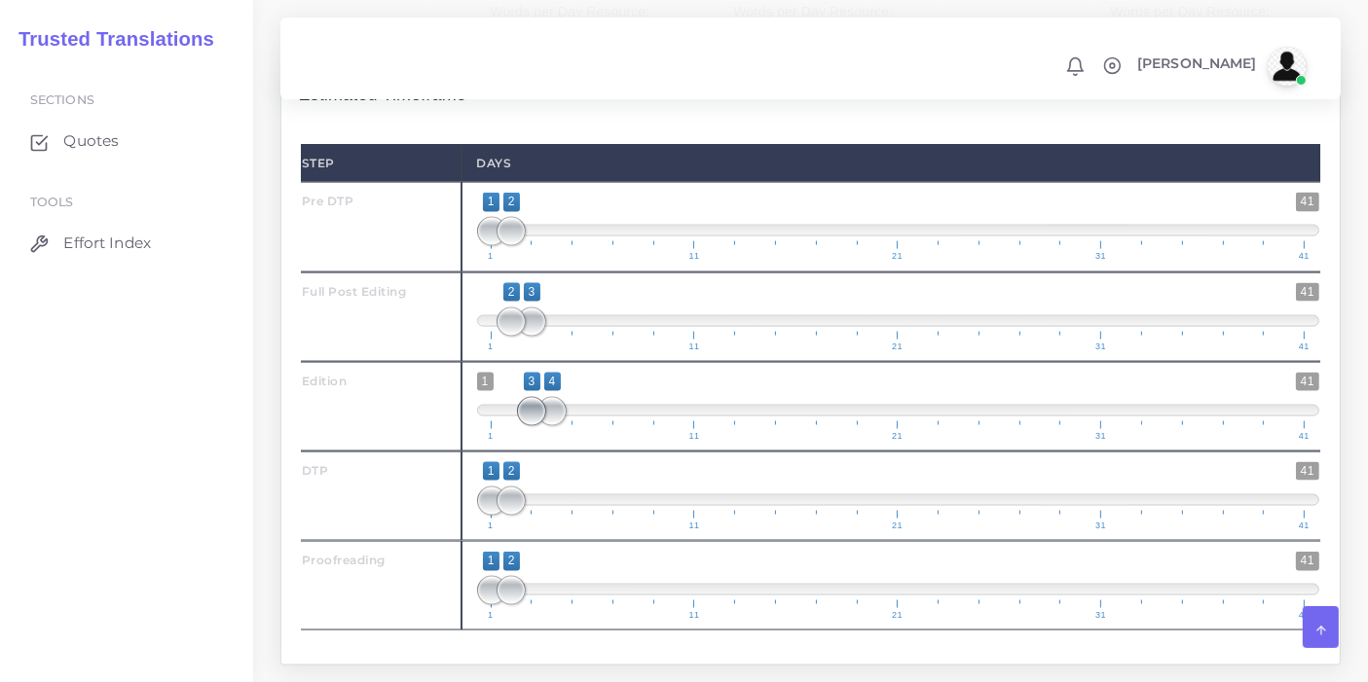
click at [526, 401] on span at bounding box center [531, 411] width 29 height 29
click at [565, 471] on span "1 41 1 5 1 — 5 1 11 21 31 41" at bounding box center [898, 496] width 843 height 68
type input "4;5"
drag, startPoint x: 494, startPoint y: 487, endPoint x: 550, endPoint y: 490, distance: 56.5
click at [550, 490] on span at bounding box center [551, 501] width 29 height 29
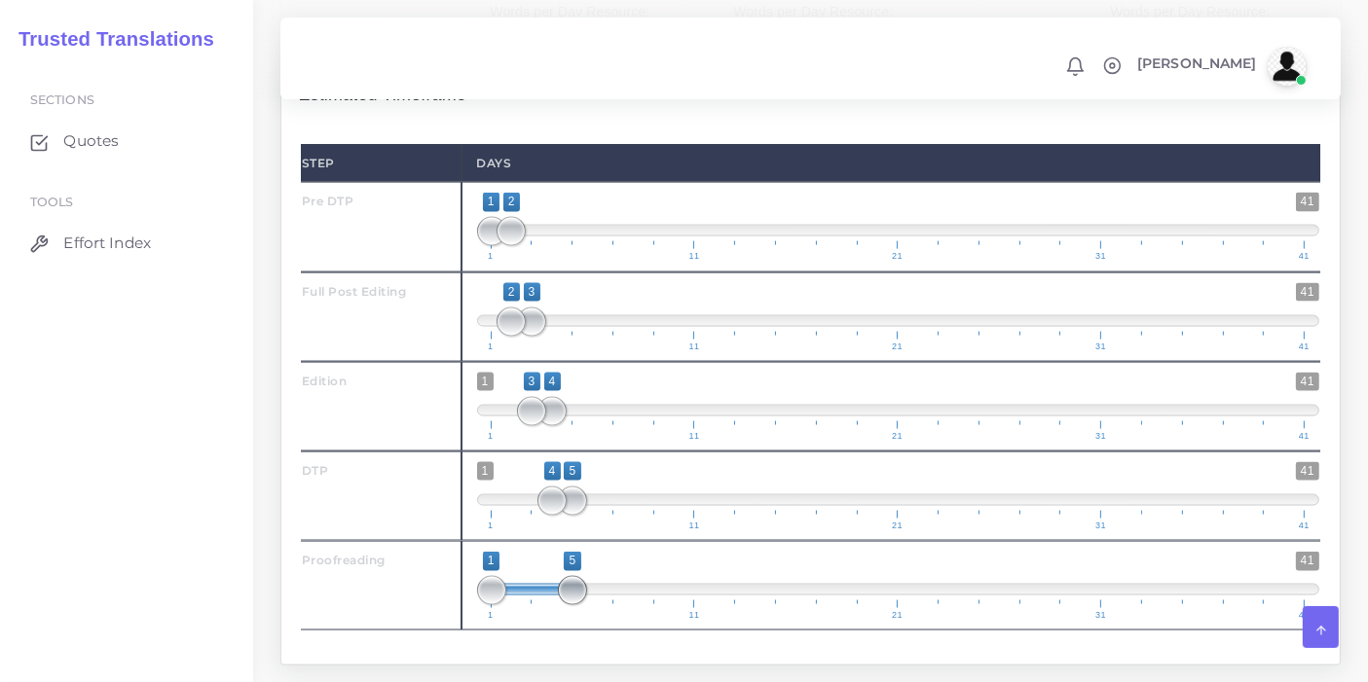
drag, startPoint x: 513, startPoint y: 582, endPoint x: 578, endPoint y: 582, distance: 65.2
click at [578, 582] on span at bounding box center [572, 590] width 29 height 29
type input "5;5"
drag, startPoint x: 497, startPoint y: 585, endPoint x: 572, endPoint y: 568, distance: 76.8
click at [572, 576] on span at bounding box center [572, 590] width 29 height 29
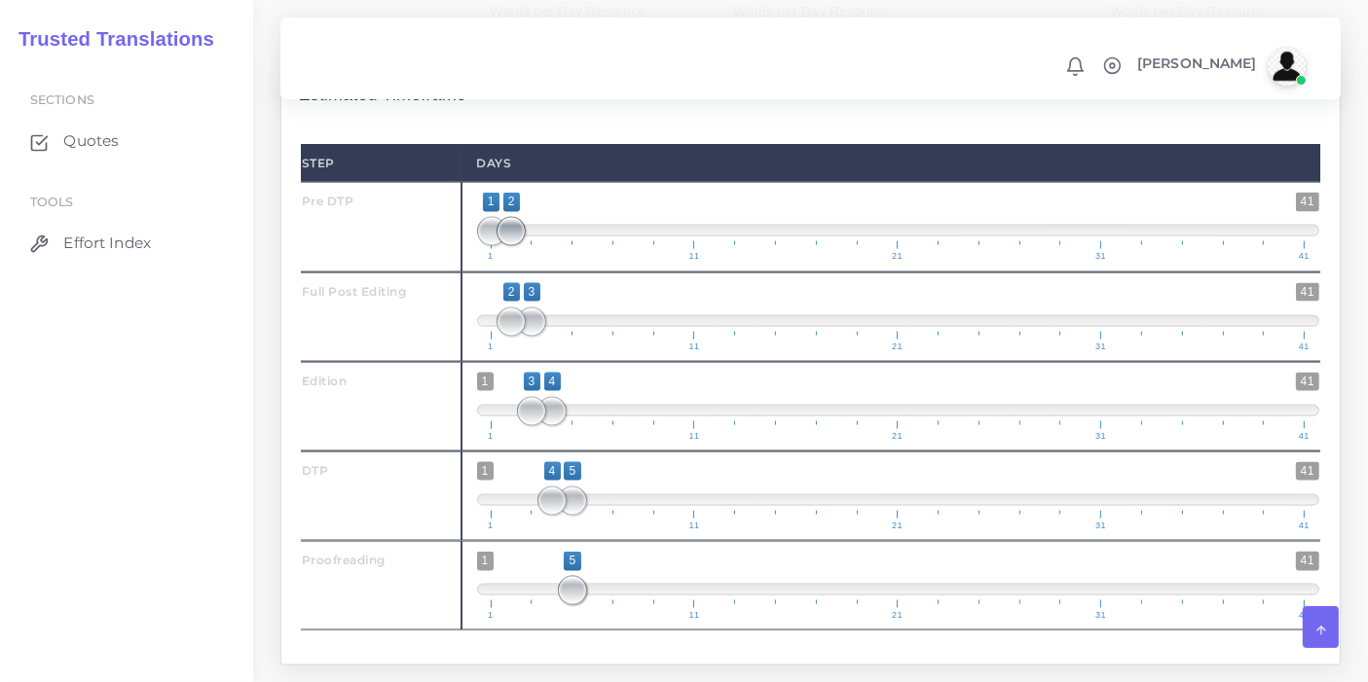
type input "1;1"
drag, startPoint x: 506, startPoint y: 224, endPoint x: 482, endPoint y: 224, distance: 24.3
click at [482, 224] on span at bounding box center [491, 231] width 29 height 29
drag, startPoint x: 509, startPoint y: 311, endPoint x: 480, endPoint y: 310, distance: 29.2
click at [480, 310] on span at bounding box center [491, 322] width 29 height 29
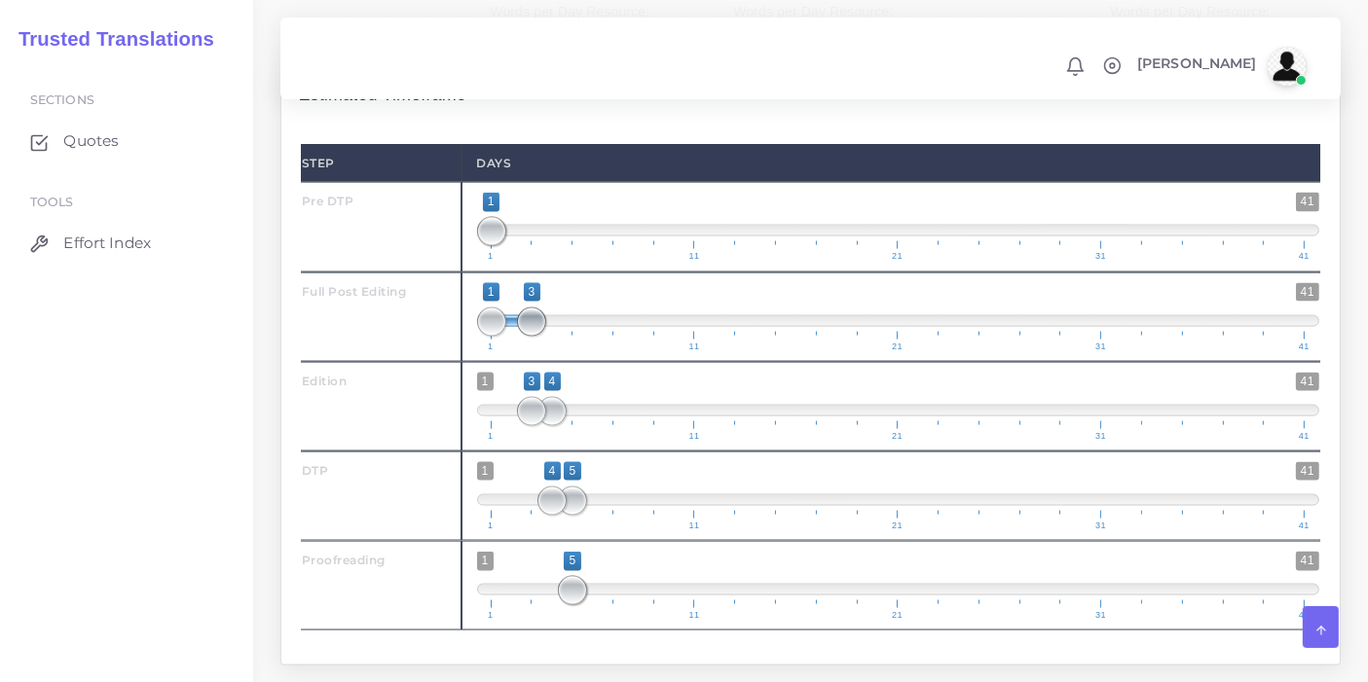
type input "1;2"
drag, startPoint x: 523, startPoint y: 309, endPoint x: 529, endPoint y: 343, distance: 34.6
click at [511, 308] on span at bounding box center [510, 322] width 29 height 29
drag, startPoint x: 534, startPoint y: 384, endPoint x: 517, endPoint y: 387, distance: 17.9
click at [517, 397] on span at bounding box center [510, 411] width 29 height 29
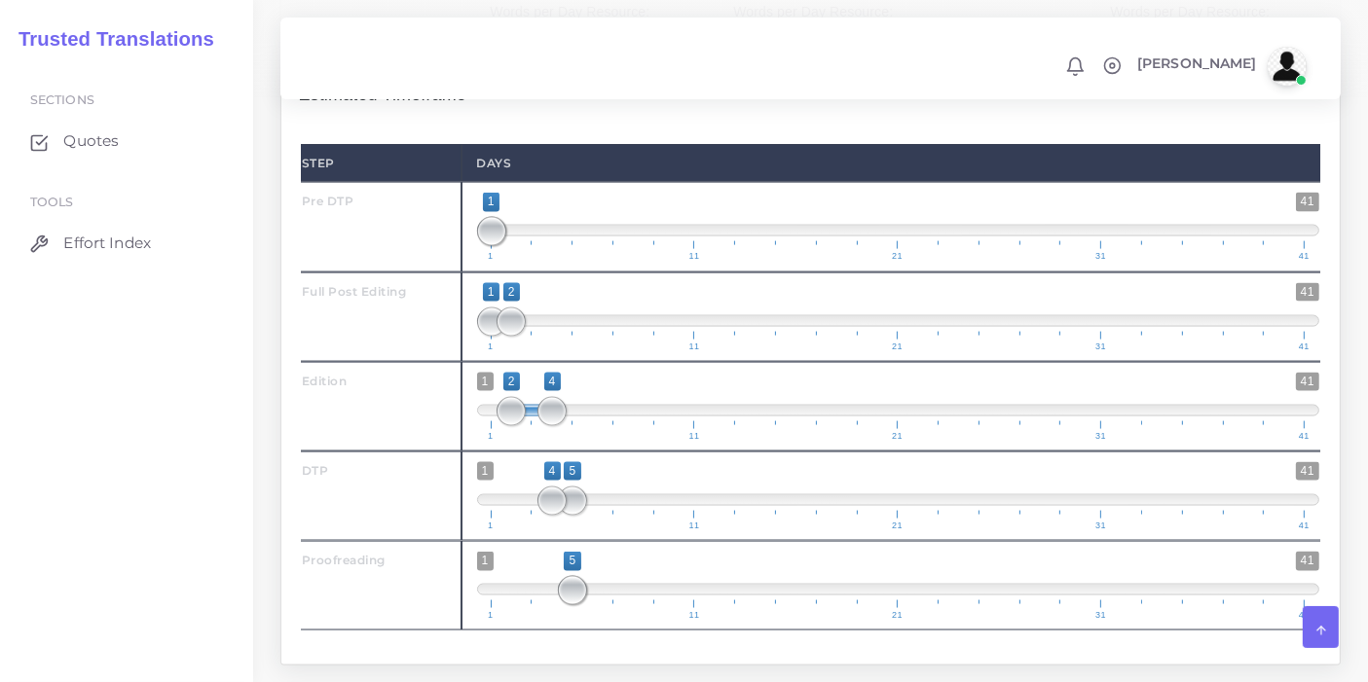
type input "2;3"
click at [526, 398] on span at bounding box center [531, 411] width 29 height 29
drag, startPoint x: 556, startPoint y: 477, endPoint x: 533, endPoint y: 478, distance: 22.4
click at [533, 487] on span at bounding box center [531, 501] width 29 height 29
type input "3;3"
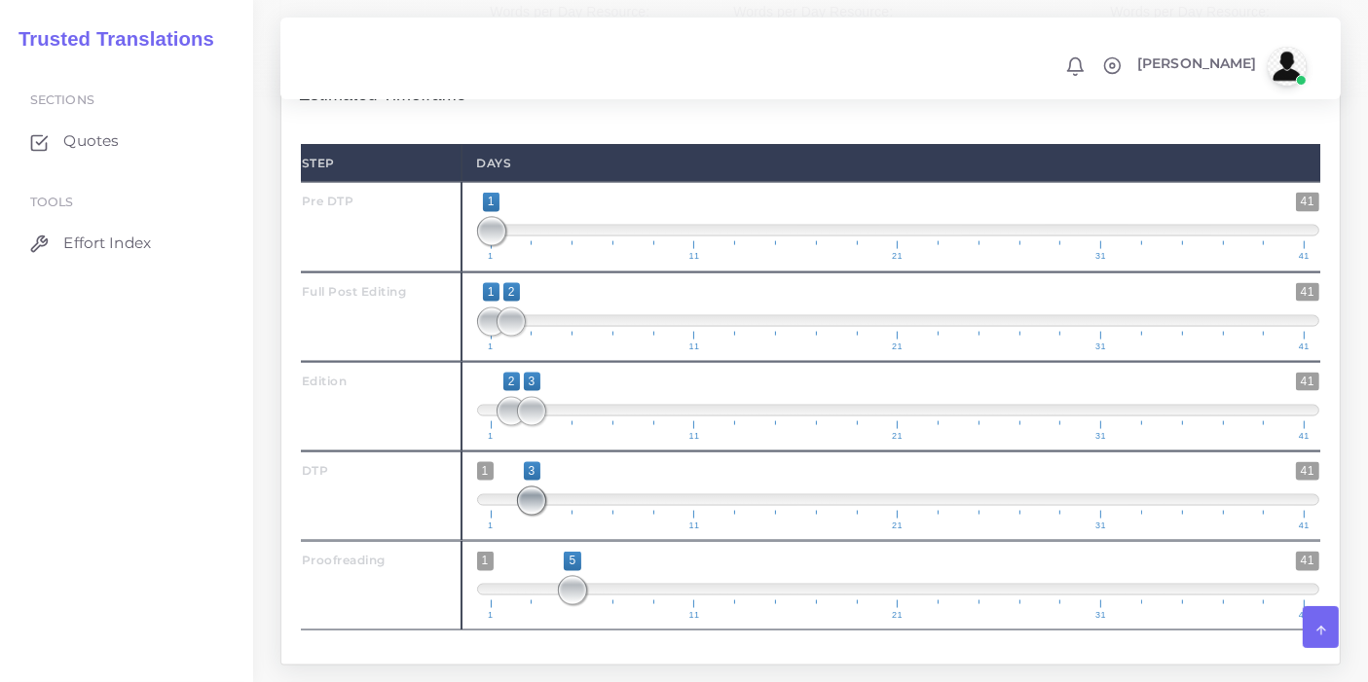
drag, startPoint x: 572, startPoint y: 481, endPoint x: 539, endPoint y: 484, distance: 33.2
click at [539, 487] on span at bounding box center [531, 501] width 29 height 29
drag, startPoint x: 560, startPoint y: 576, endPoint x: 537, endPoint y: 578, distance: 22.5
click at [537, 578] on span at bounding box center [551, 590] width 29 height 29
drag, startPoint x: 554, startPoint y: 580, endPoint x: 543, endPoint y: 579, distance: 10.8
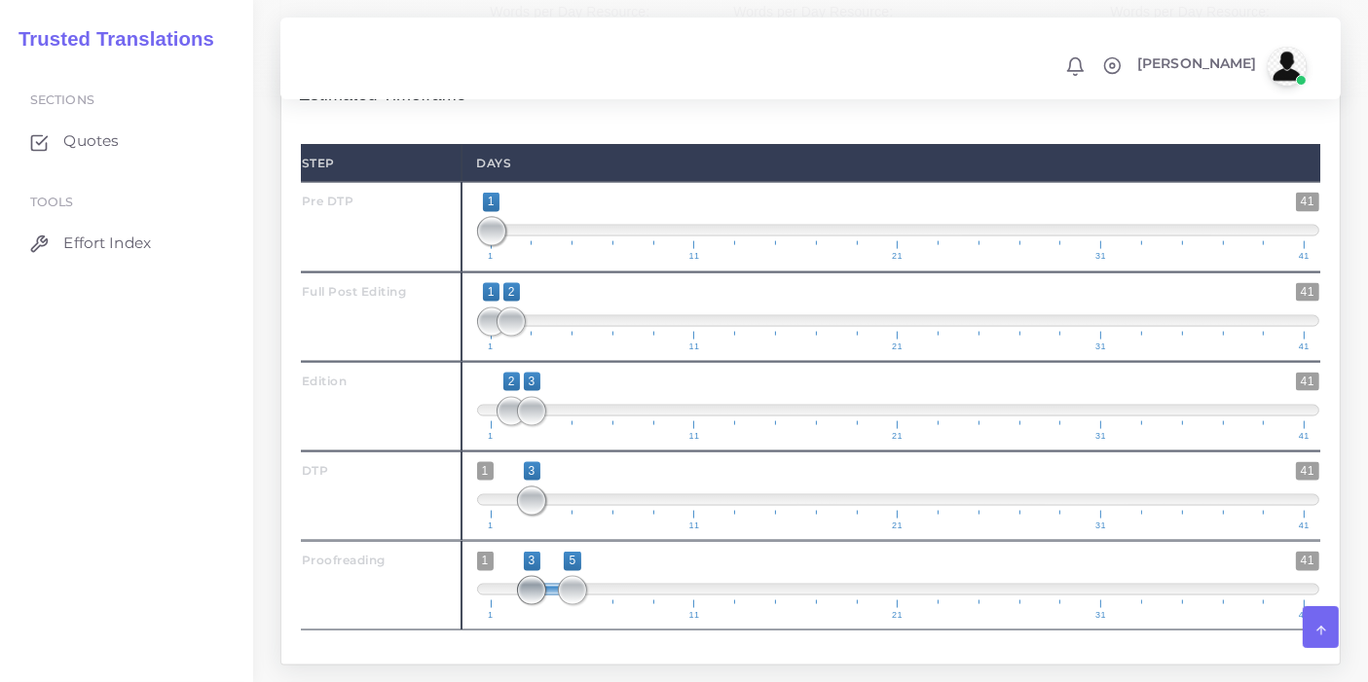
click at [536, 580] on span at bounding box center [531, 590] width 29 height 29
type input "3;4"
drag, startPoint x: 566, startPoint y: 580, endPoint x: 553, endPoint y: 575, distance: 13.6
click at [558, 576] on span at bounding box center [572, 590] width 29 height 29
type input "3;4"
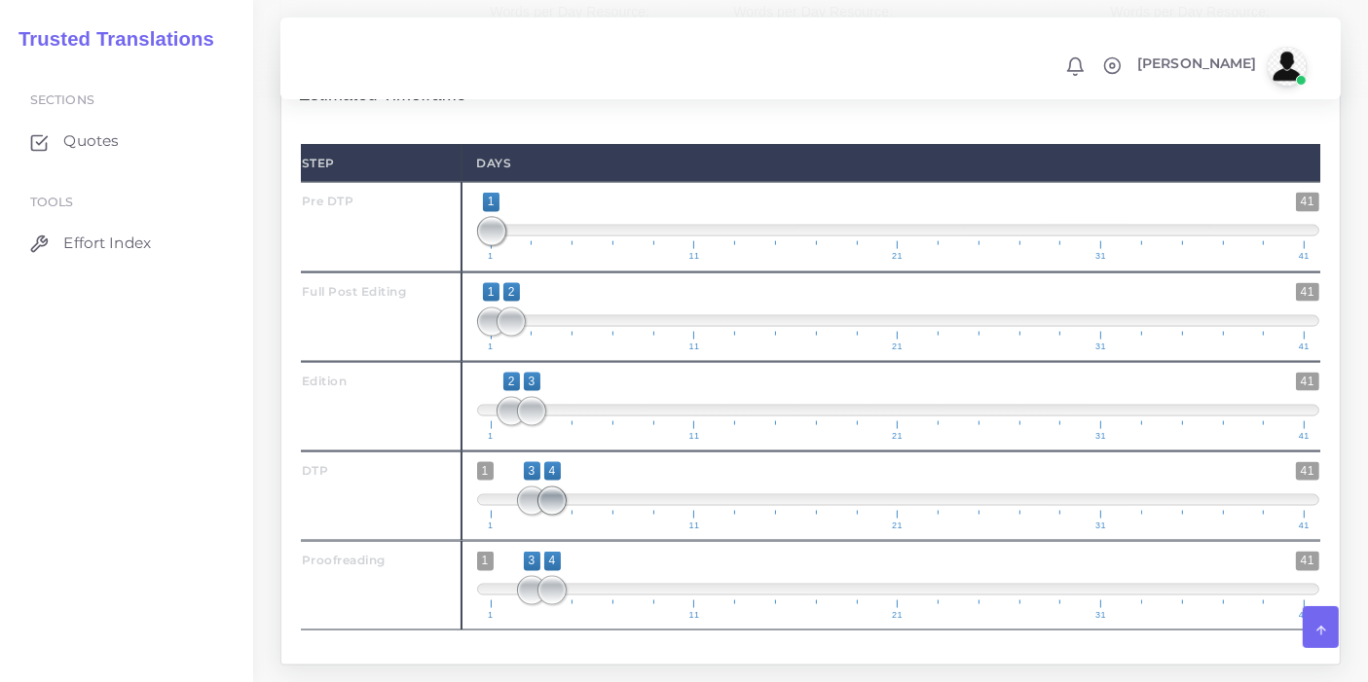
drag, startPoint x: 539, startPoint y: 484, endPoint x: 562, endPoint y: 484, distance: 22.4
click at [562, 487] on span at bounding box center [551, 501] width 29 height 29
drag, startPoint x: 553, startPoint y: 588, endPoint x: 567, endPoint y: 588, distance: 13.6
click at [567, 588] on span at bounding box center [572, 590] width 29 height 29
type input "4;5"
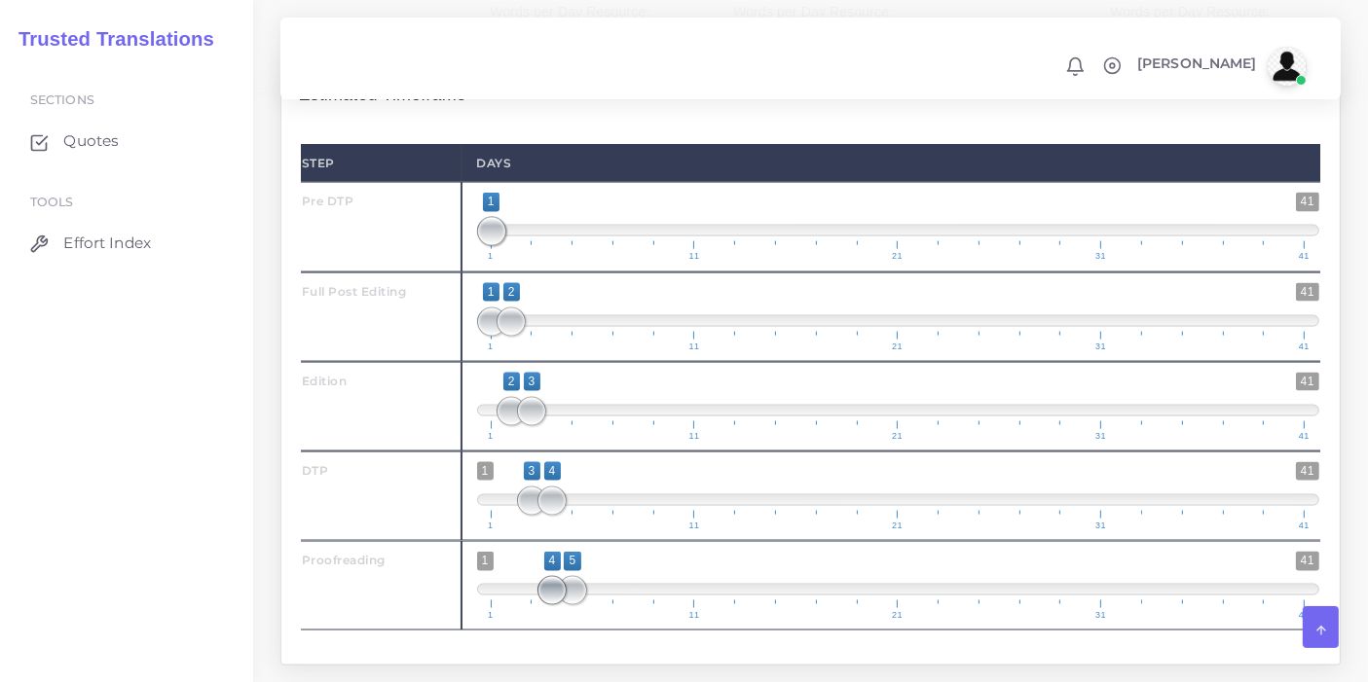
drag, startPoint x: 534, startPoint y: 582, endPoint x: 552, endPoint y: 581, distance: 17.5
click at [552, 581] on span at bounding box center [551, 590] width 29 height 29
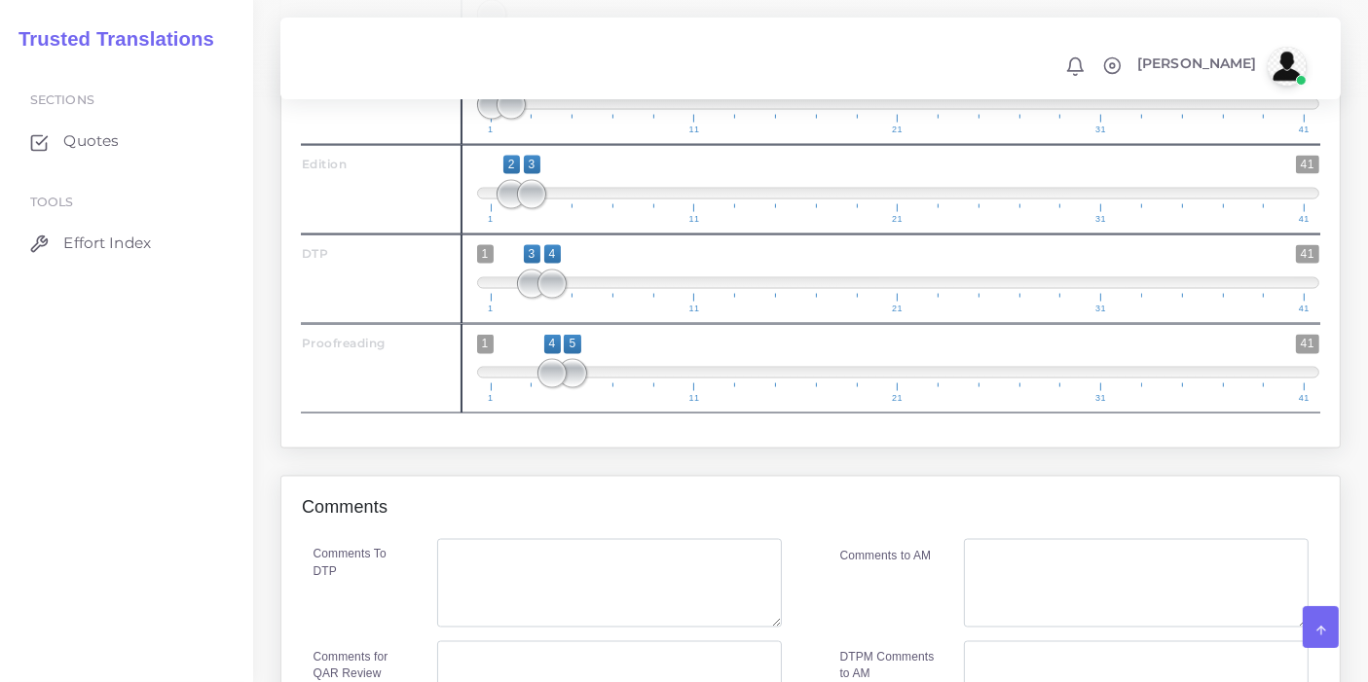
scroll to position [3237, 0]
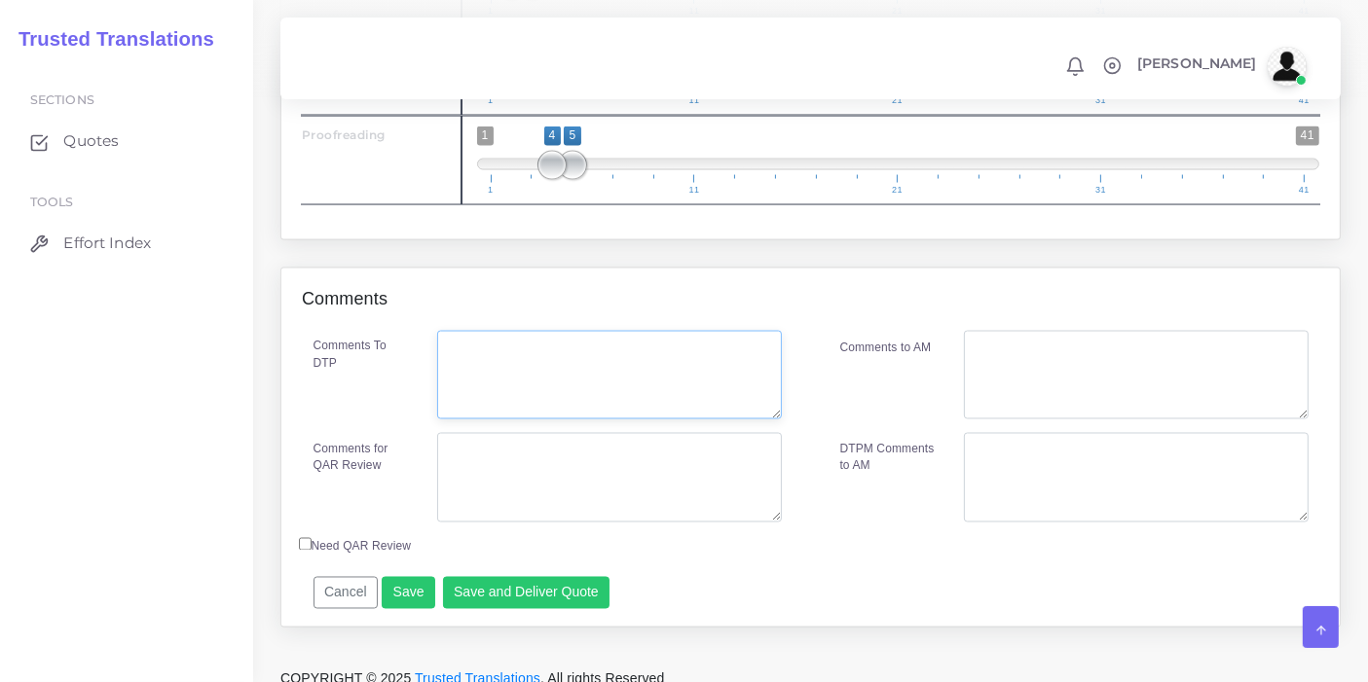
click at [612, 382] on textarea "Comments To DTP" at bounding box center [609, 376] width 344 height 90
type textarea "Pre DTP in Word DTP in Word"
click at [491, 482] on textarea "Comments for QAR Review" at bounding box center [609, 478] width 344 height 90
type textarea "p"
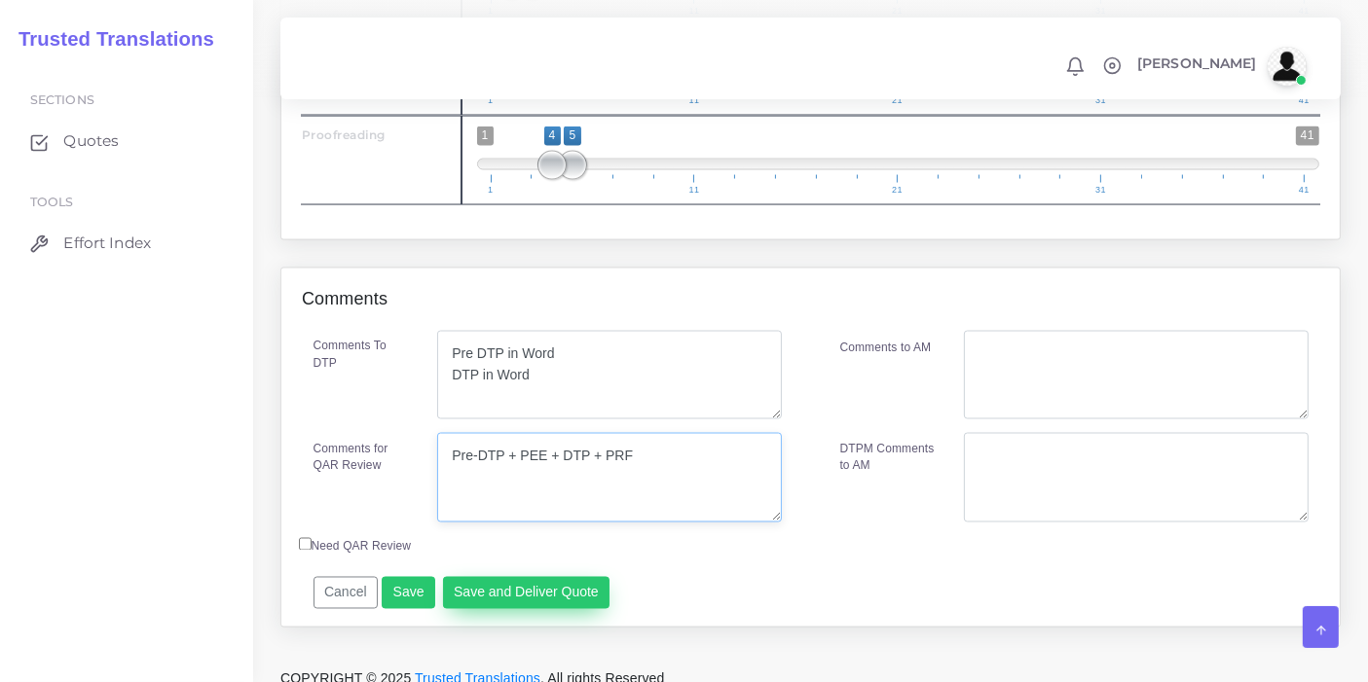
type textarea "Pre-DTP + PEE + DTP + PRF"
click at [520, 577] on button "Save and Deliver Quote" at bounding box center [526, 593] width 167 height 33
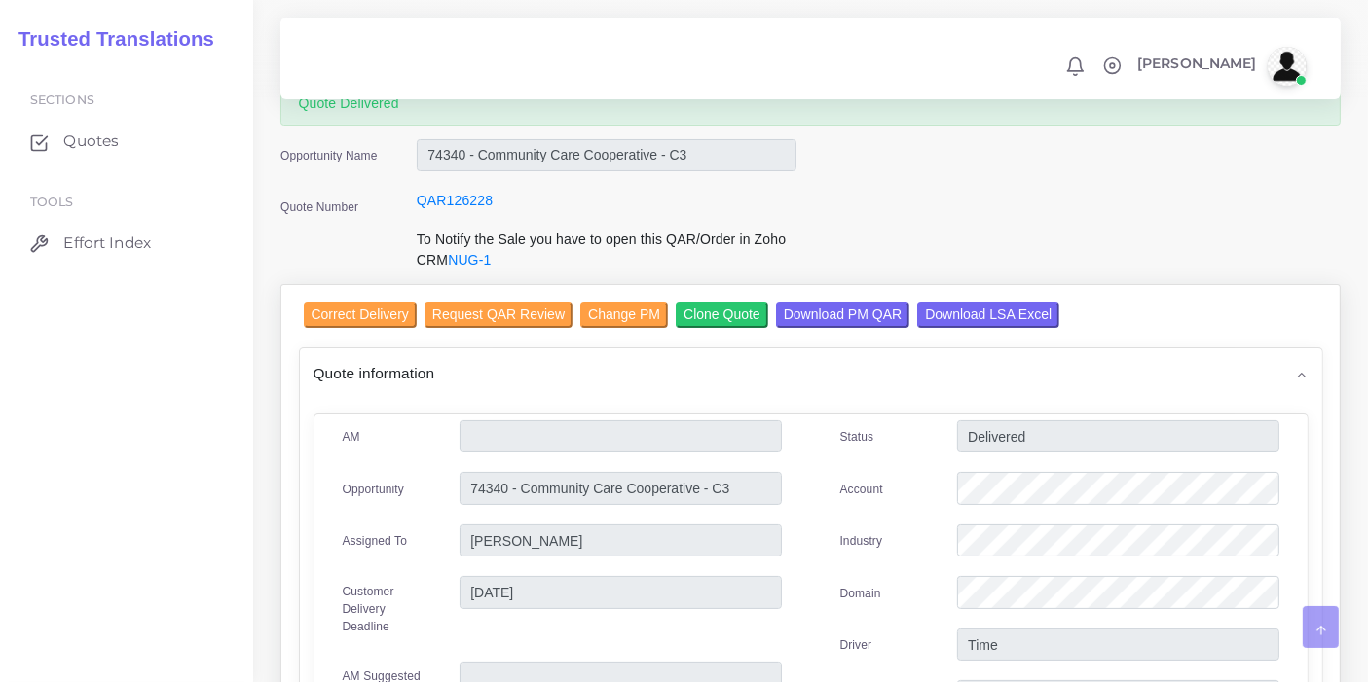
scroll to position [216, 0]
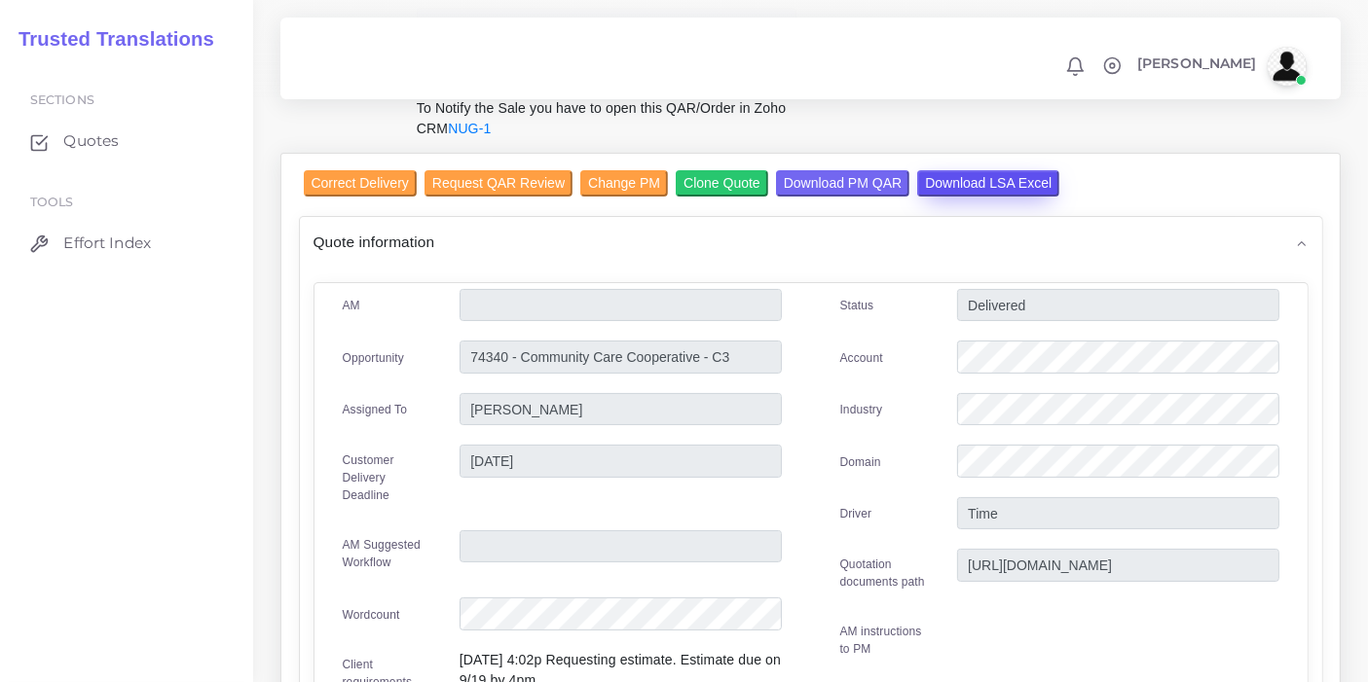
click at [995, 180] on input "Download LSA Excel" at bounding box center [988, 183] width 142 height 26
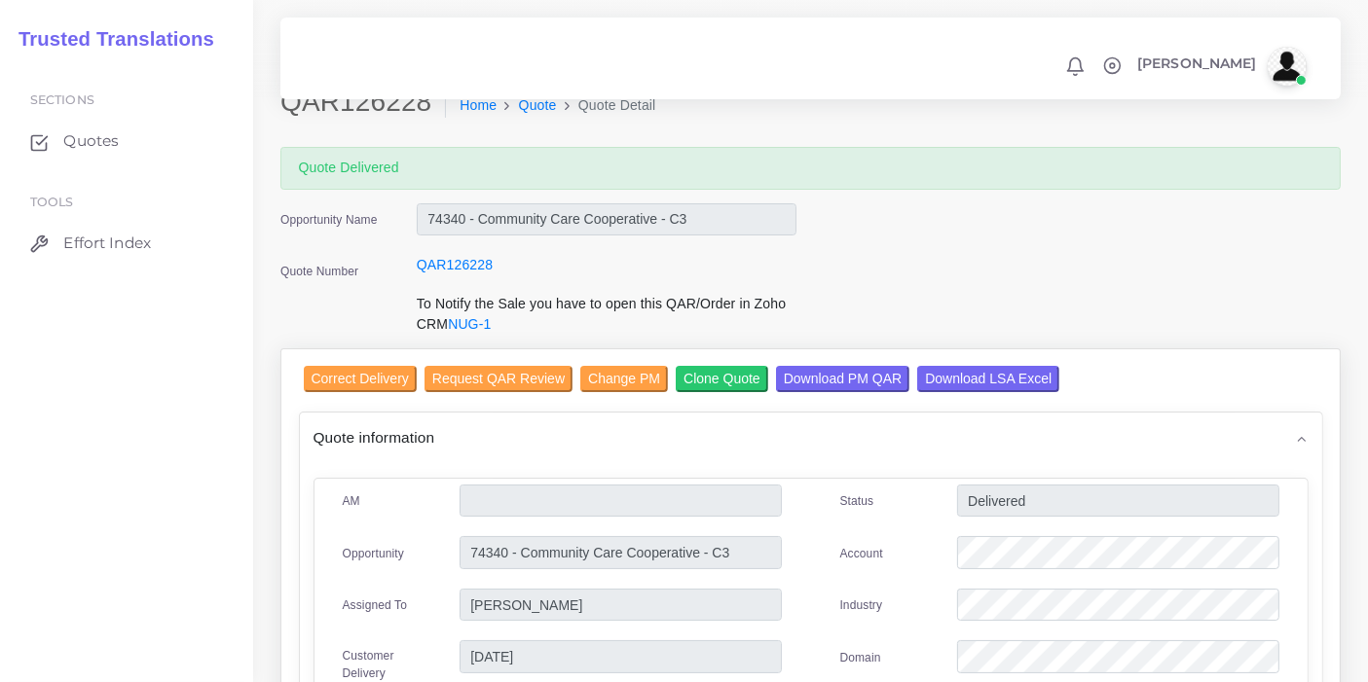
scroll to position [0, 0]
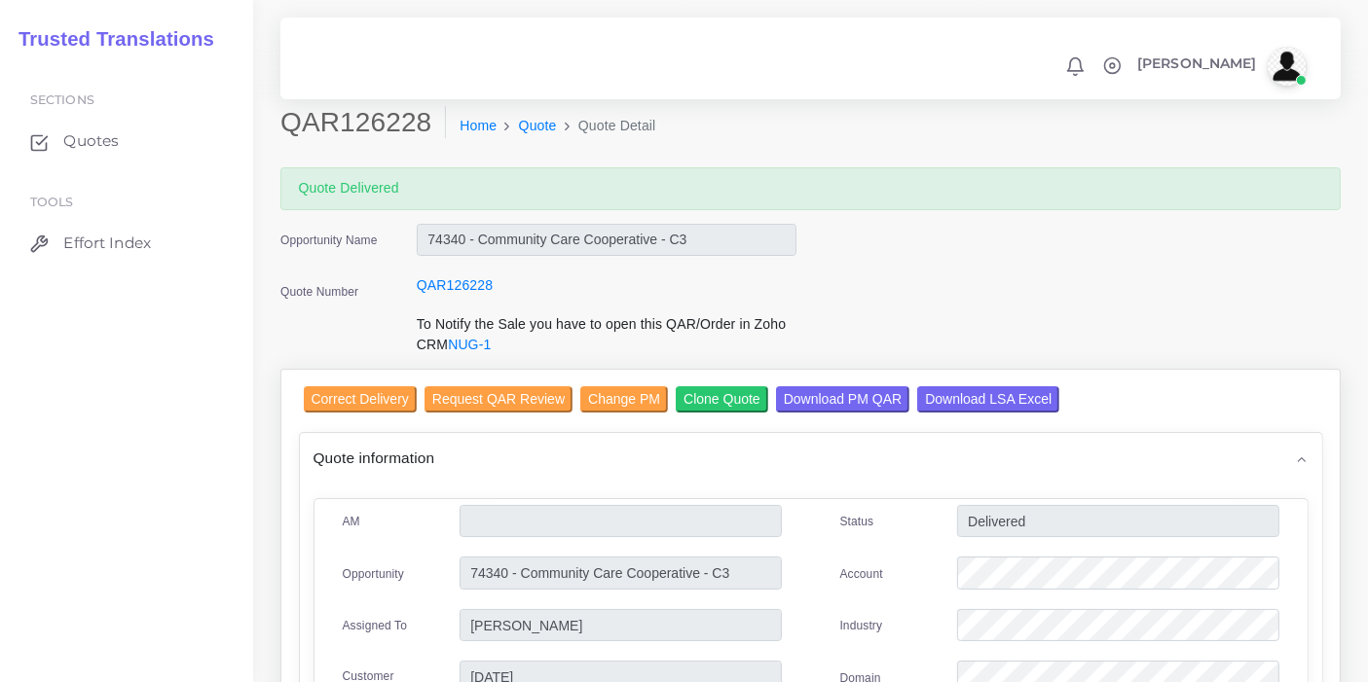
click at [325, 307] on div "Quote Number" at bounding box center [334, 294] width 136 height 39
